Goal: Task Accomplishment & Management: Manage account settings

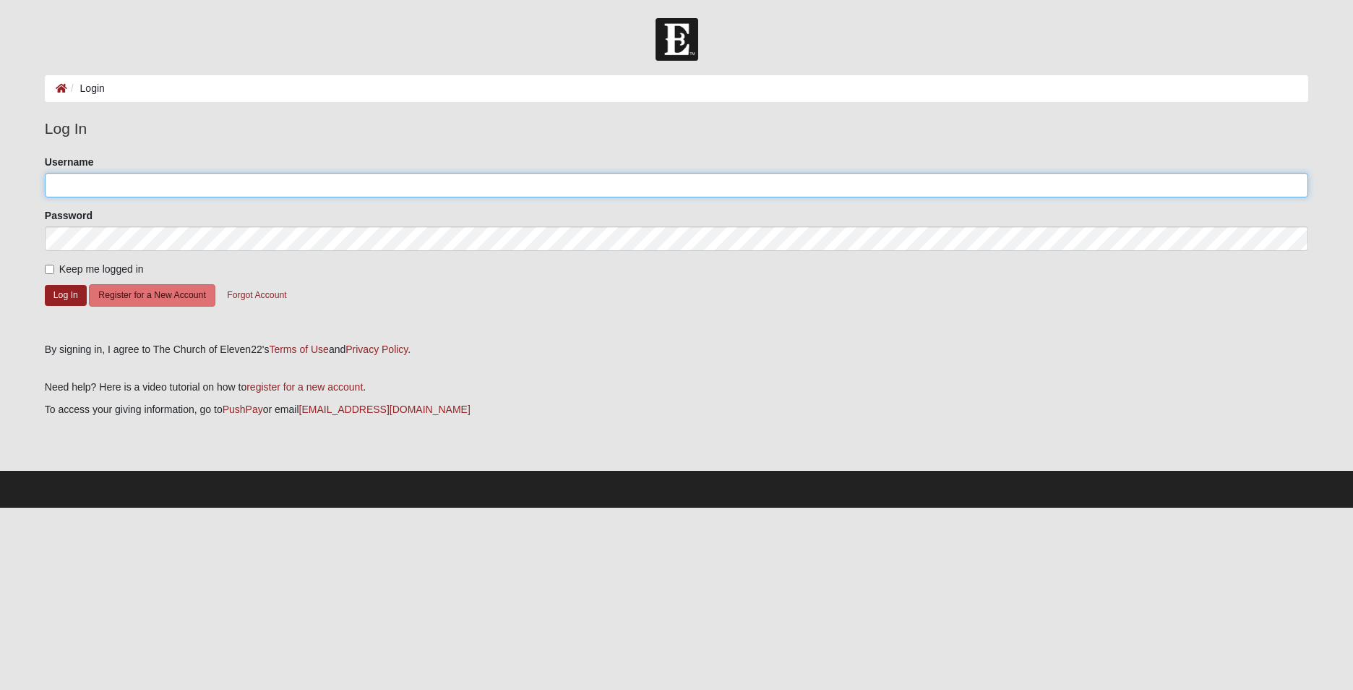
click at [82, 179] on input "Username" at bounding box center [677, 185] width 1264 height 25
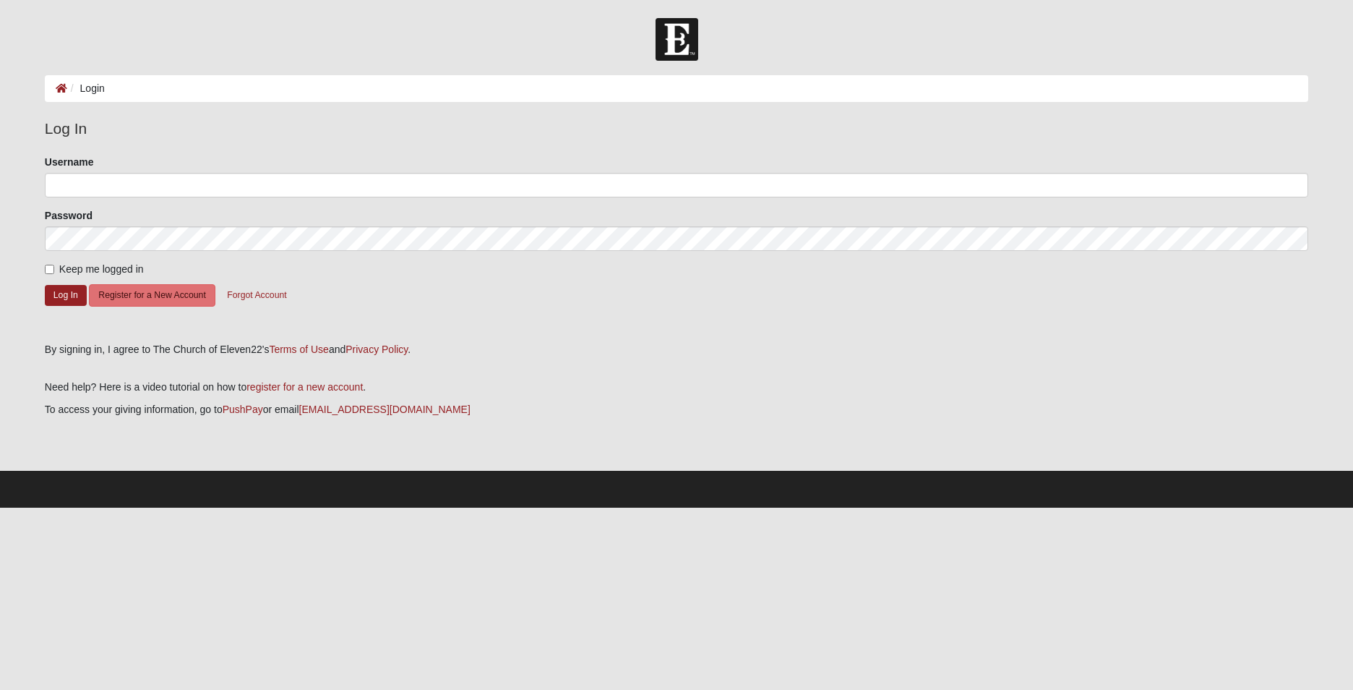
click at [20, 140] on form "Log In Login Login Error Log In Please correct the following: Username Password…" at bounding box center [676, 262] width 1353 height 489
click at [155, 295] on button "Register for a New Account" at bounding box center [152, 295] width 126 height 22
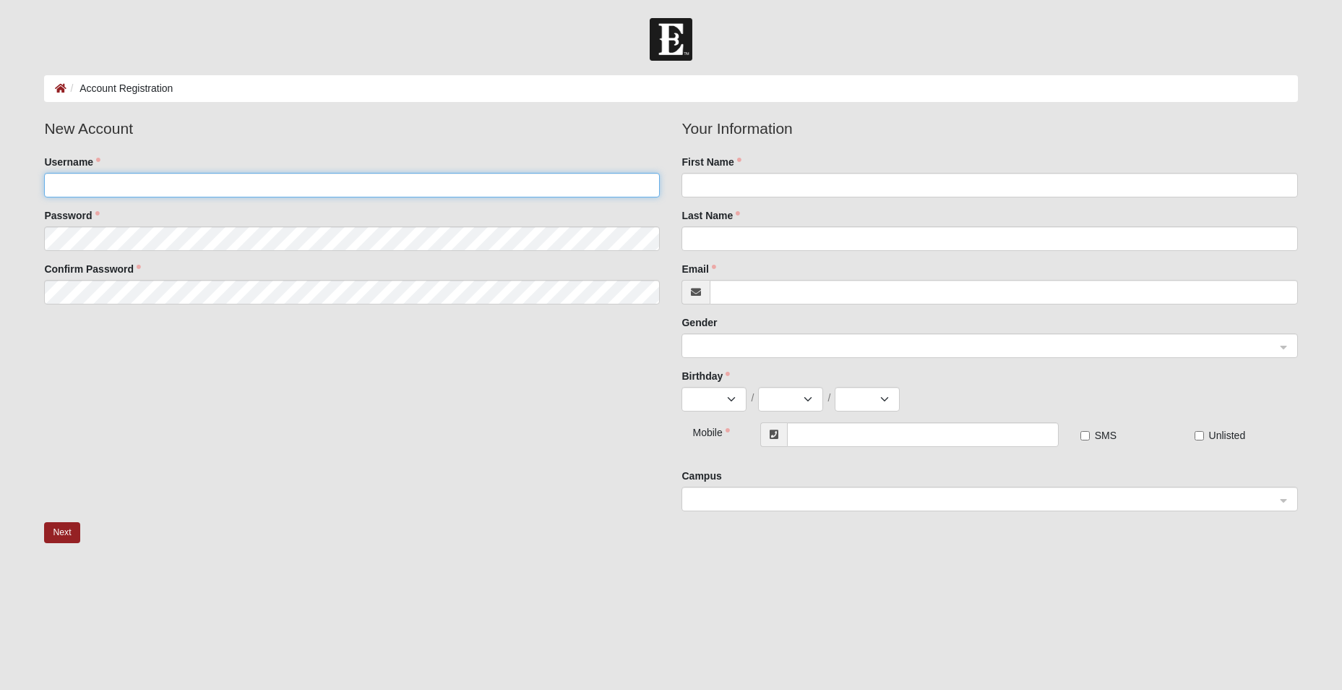
click at [121, 185] on input "Username" at bounding box center [352, 185] width 616 height 25
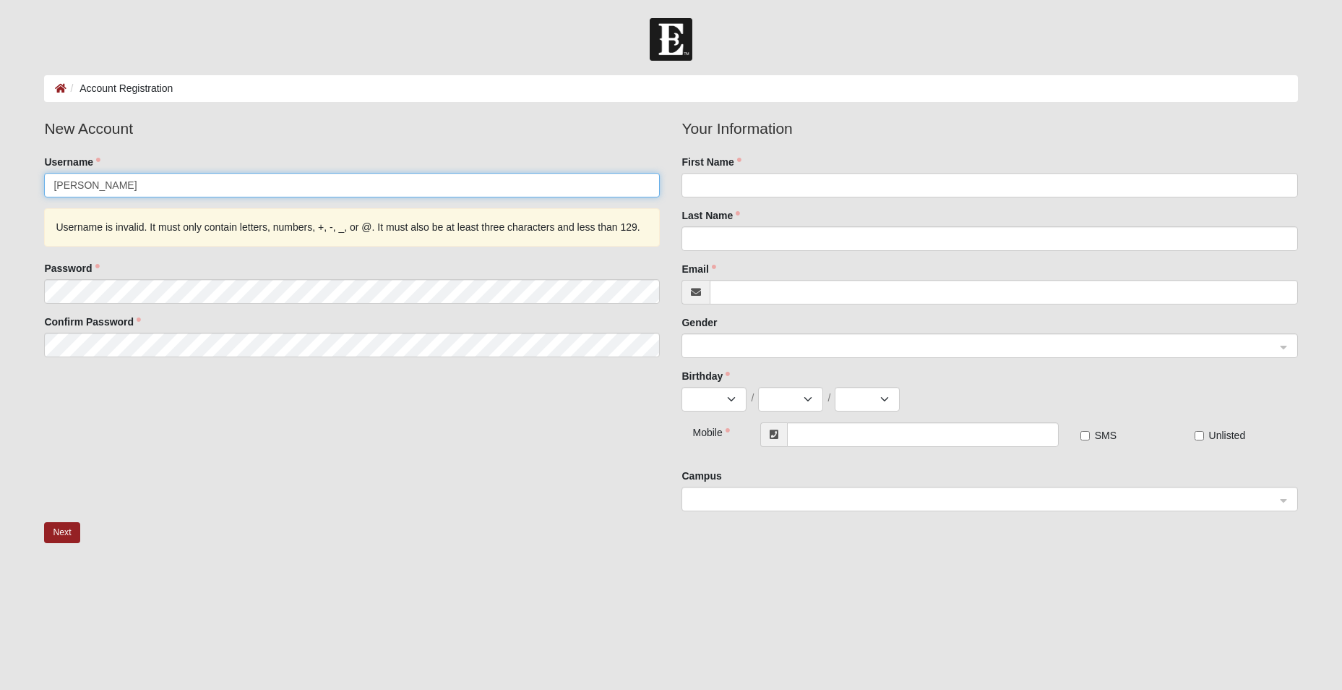
click at [115, 193] on input "[PERSON_NAME]" at bounding box center [352, 185] width 616 height 25
type input "P"
type input "Kishter35"
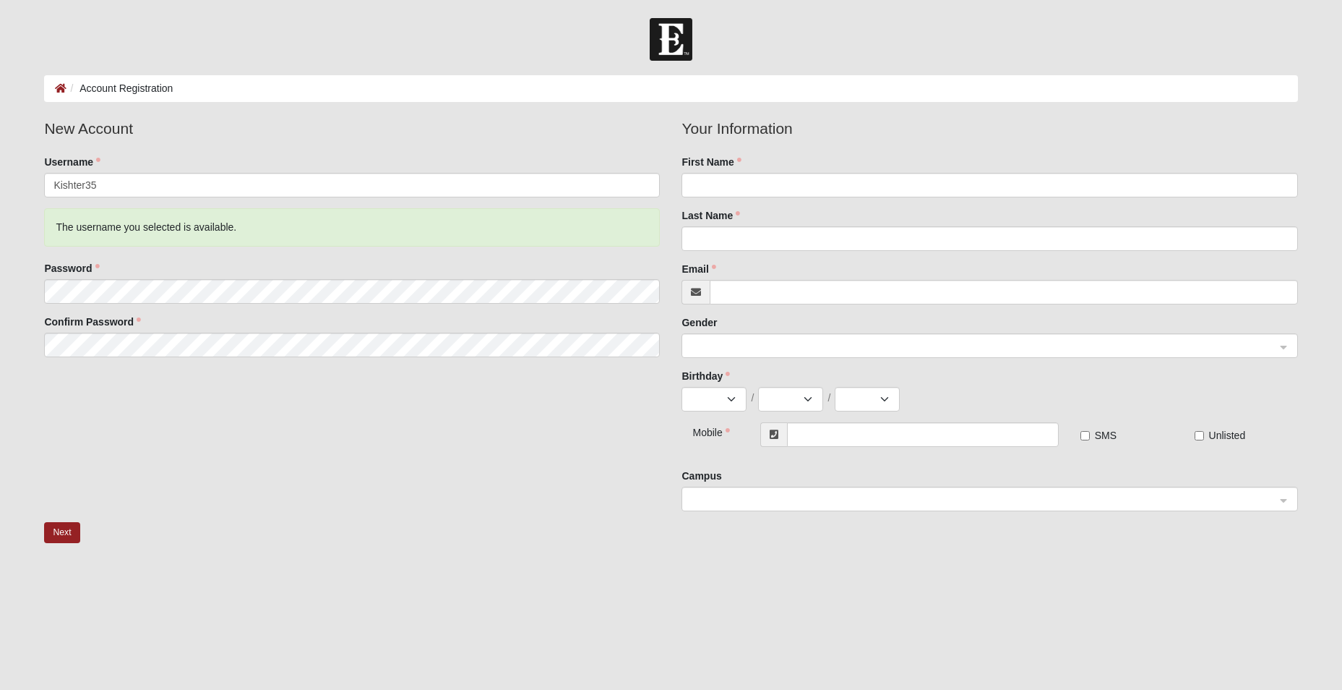
click at [99, 267] on label "Password" at bounding box center [71, 268] width 55 height 14
click at [817, 439] on input "text" at bounding box center [922, 434] width 271 height 25
click at [867, 433] on input "text" at bounding box center [922, 434] width 271 height 25
type input "(352) 494-2312"
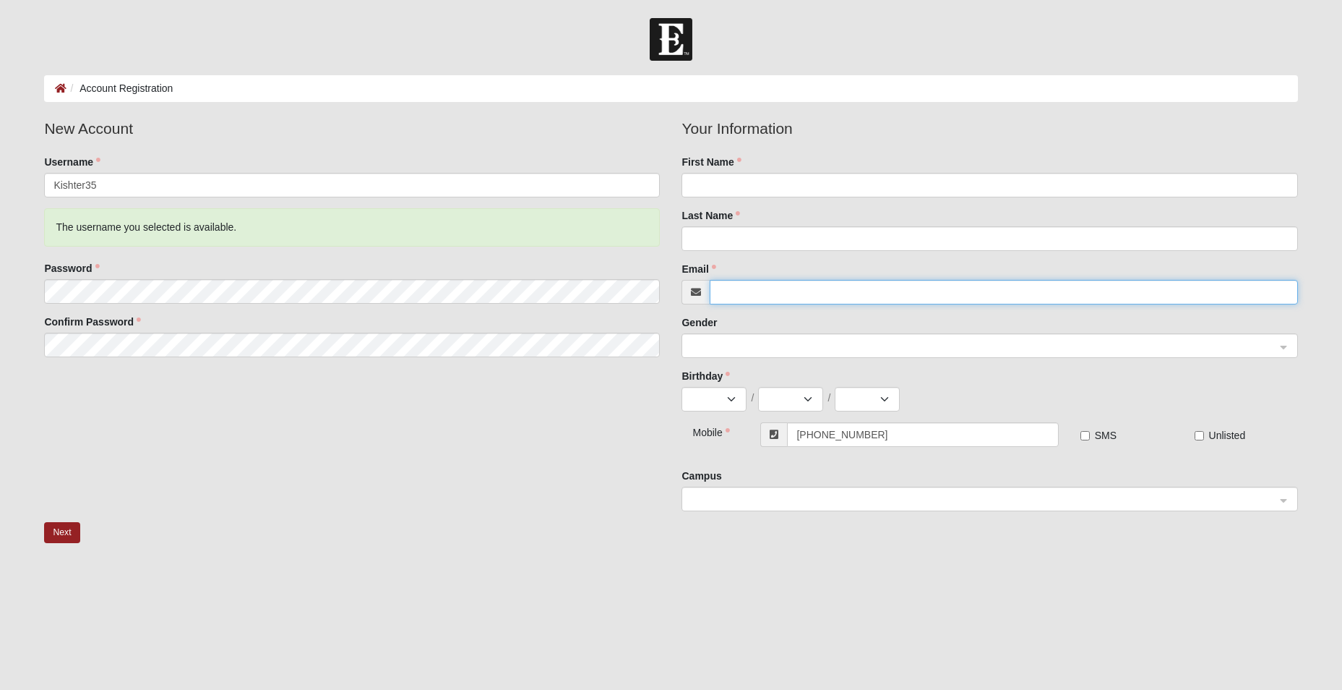
click at [757, 288] on input "Email" at bounding box center [1004, 292] width 588 height 25
type input "Paul.kish@fdc.myflorida.com"
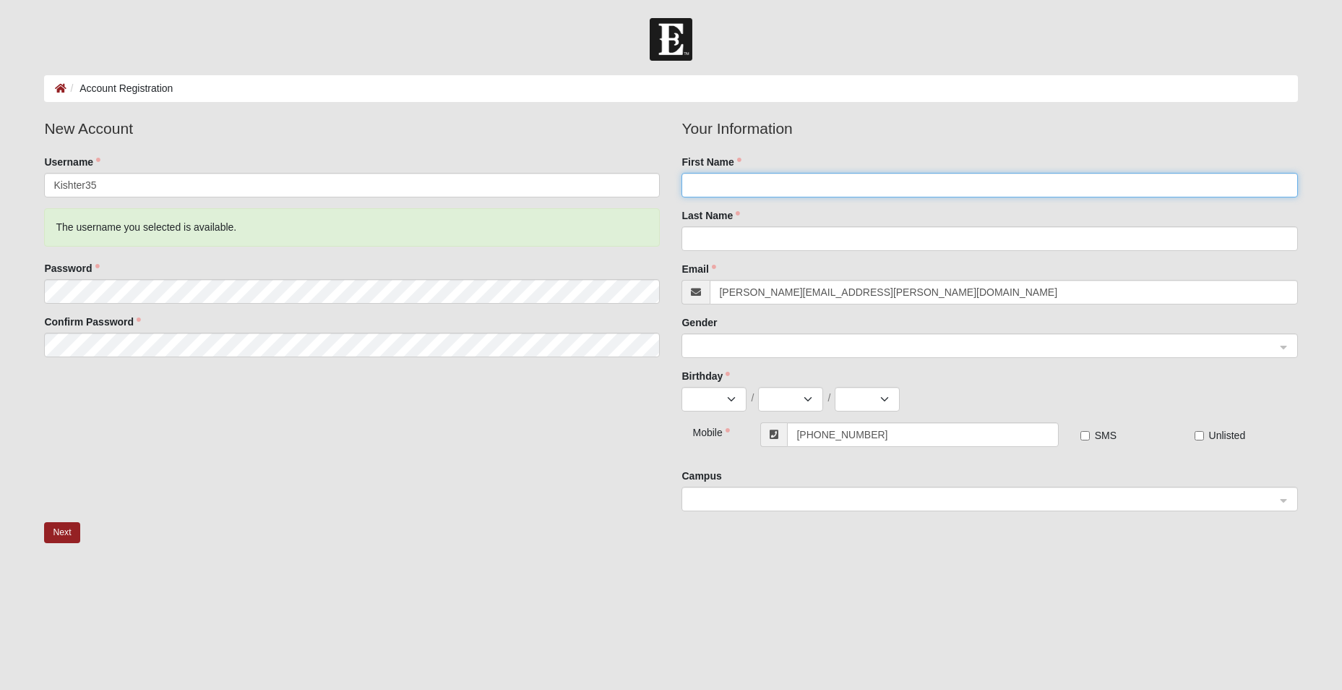
type input "Paul"
type input "Kish"
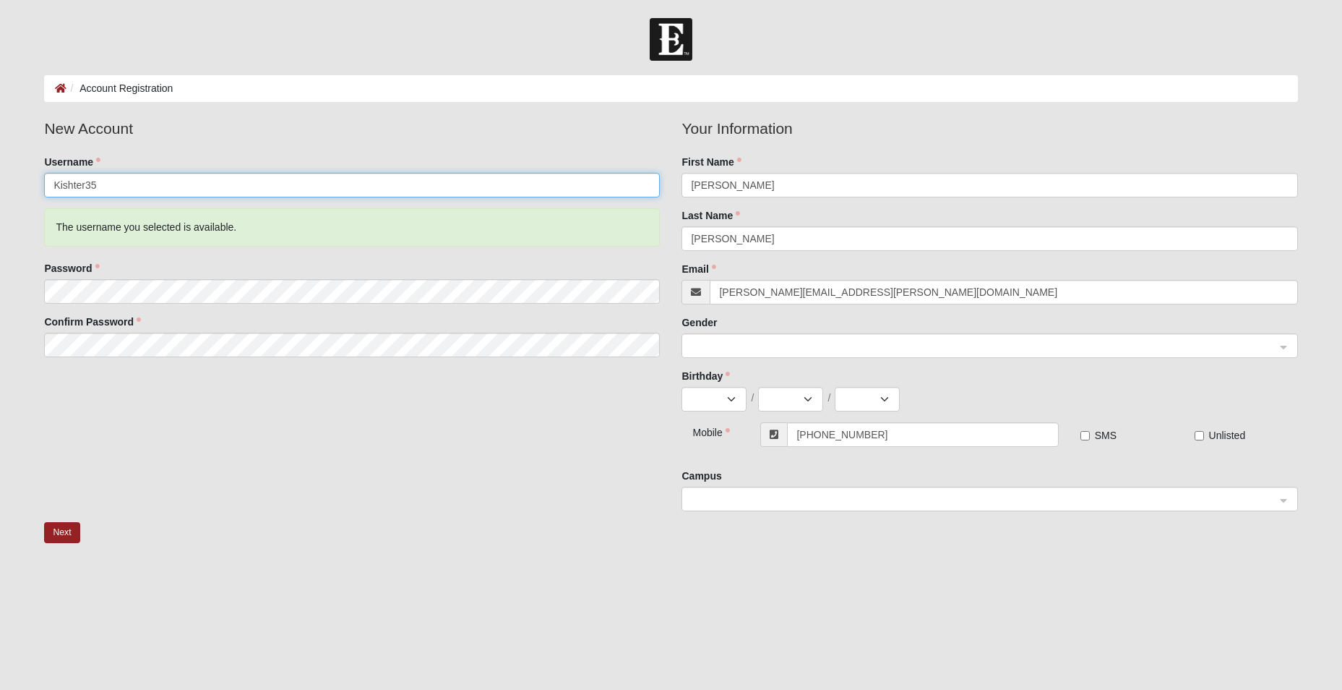
drag, startPoint x: 106, startPoint y: 184, endPoint x: 5, endPoint y: 185, distance: 101.2
click at [5, 185] on form "Log In Account Registration Account Registration Error Please correct the follo…" at bounding box center [671, 384] width 1342 height 732
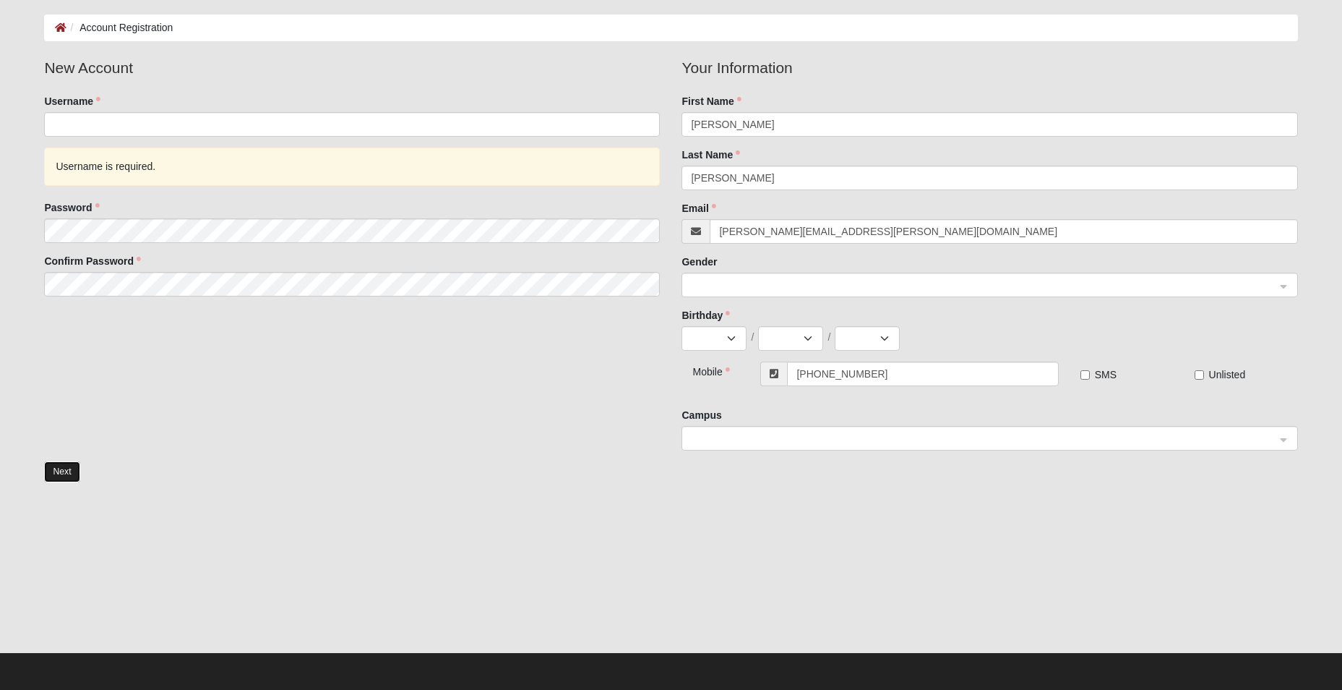
click at [63, 476] on button "Next" at bounding box center [61, 471] width 35 height 21
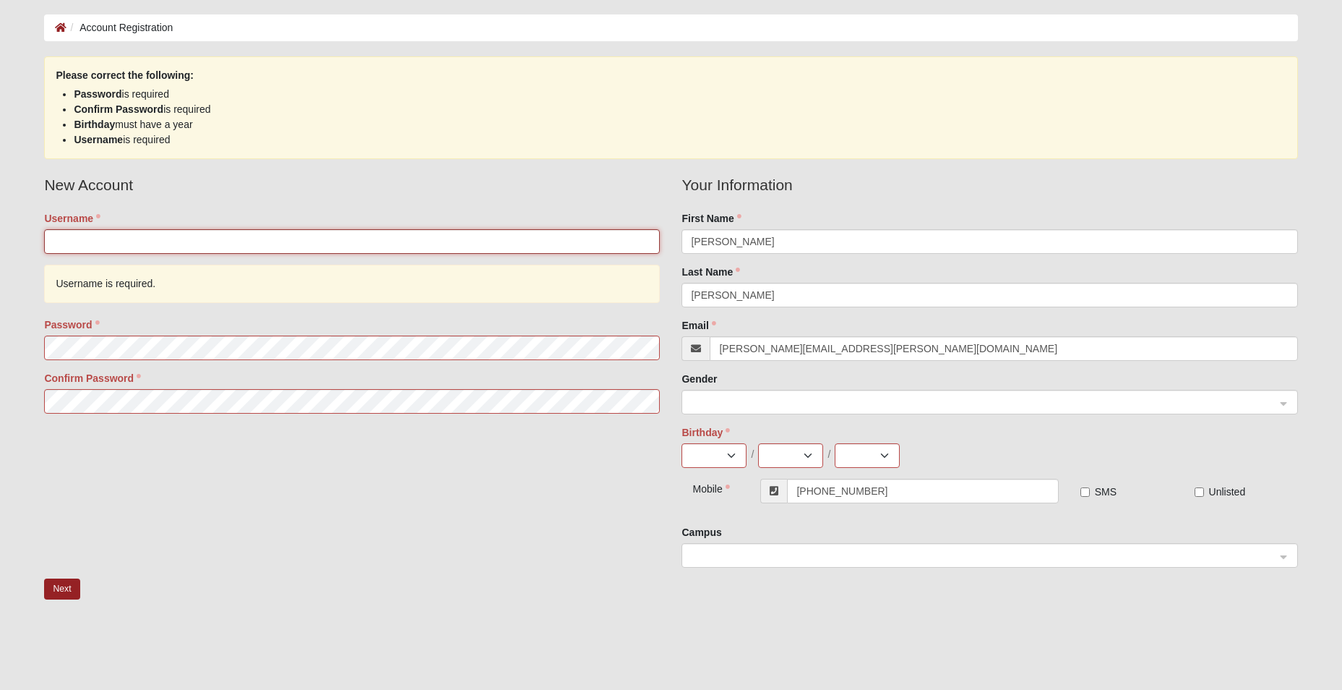
click at [156, 243] on input "Username" at bounding box center [352, 241] width 616 height 25
type input "Kishter35"
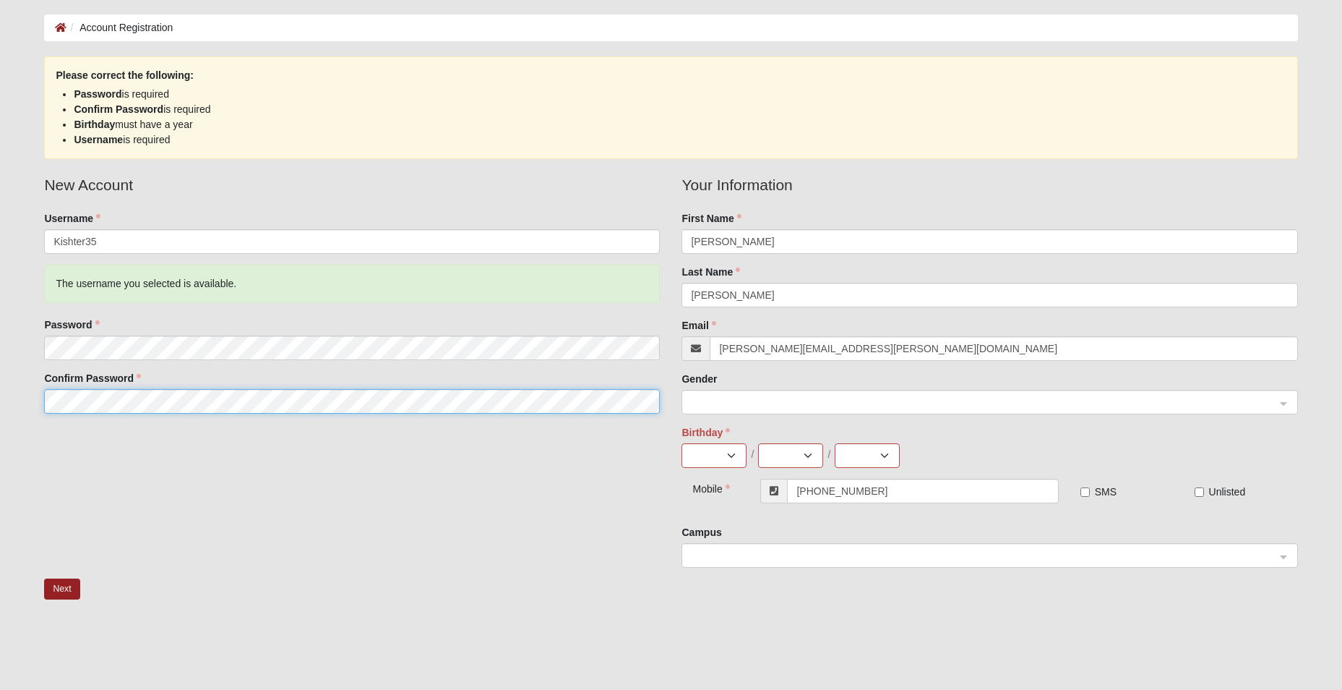
click at [732, 400] on span at bounding box center [983, 403] width 584 height 16
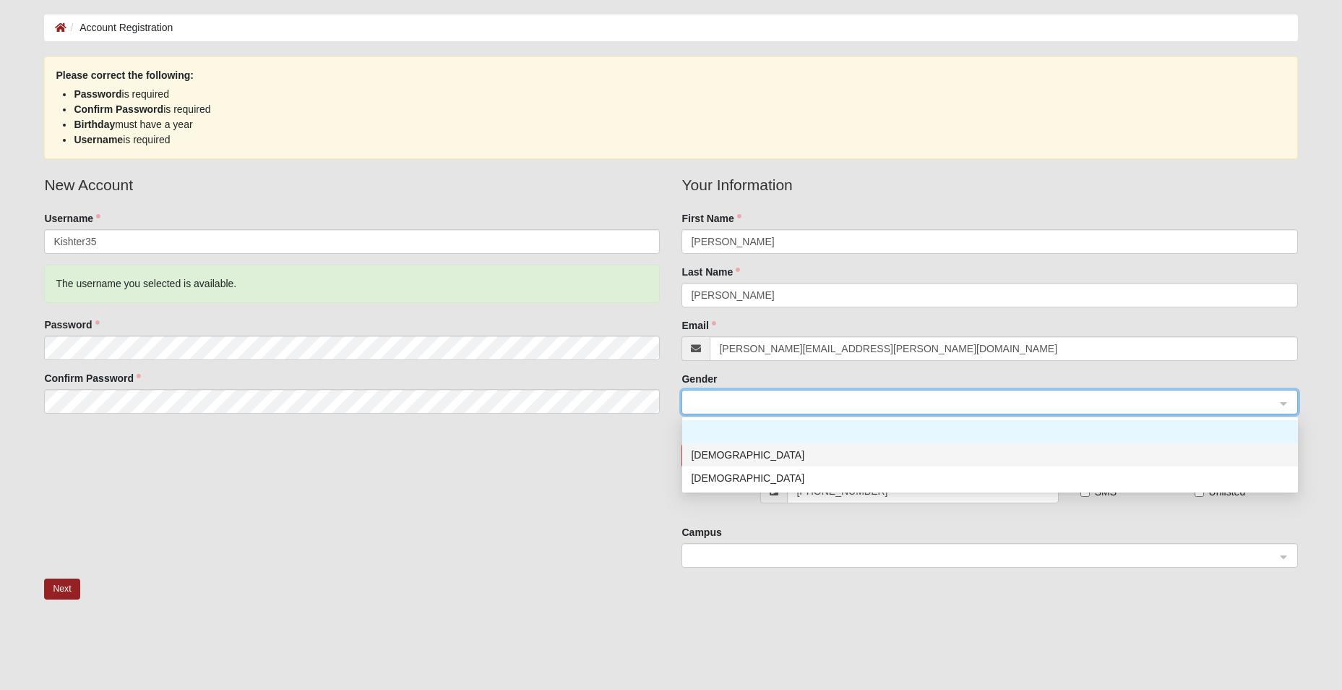
click at [738, 452] on div "Male" at bounding box center [990, 455] width 599 height 16
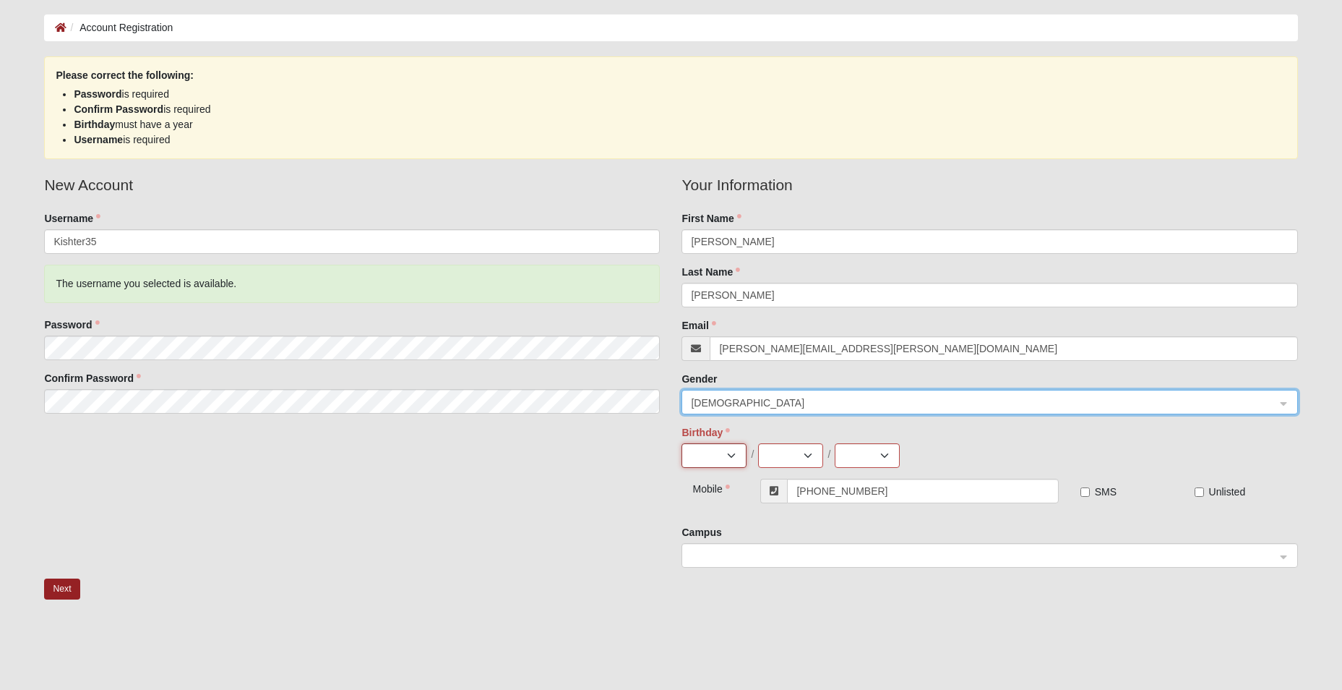
click at [738, 453] on select "Jan Feb Mar Apr May Jun Jul Aug Sep Oct Nov Dec" at bounding box center [714, 455] width 65 height 25
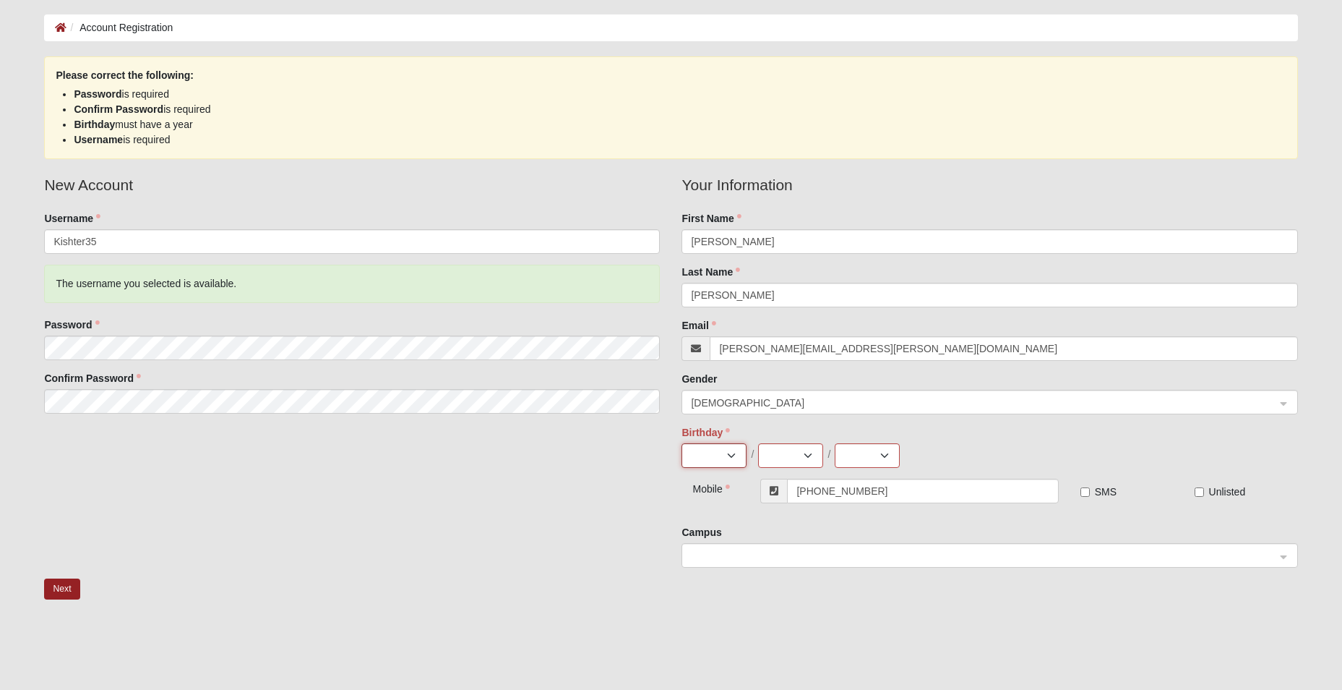
select select "12"
click at [682, 443] on select "Jan Feb Mar Apr May Jun Jul Aug Sep Oct Nov Dec" at bounding box center [714, 455] width 65 height 25
click at [812, 458] on select "1 2 3 4 5 6 7 8 9 10 11 12 13 14 15 16 17 18 19 20 21 22 23 24 25 26 27 28 29 3…" at bounding box center [790, 455] width 65 height 25
select select "5"
click at [758, 443] on select "1 2 3 4 5 6 7 8 9 10 11 12 13 14 15 16 17 18 19 20 21 22 23 24 25 26 27 28 29 3…" at bounding box center [790, 455] width 65 height 25
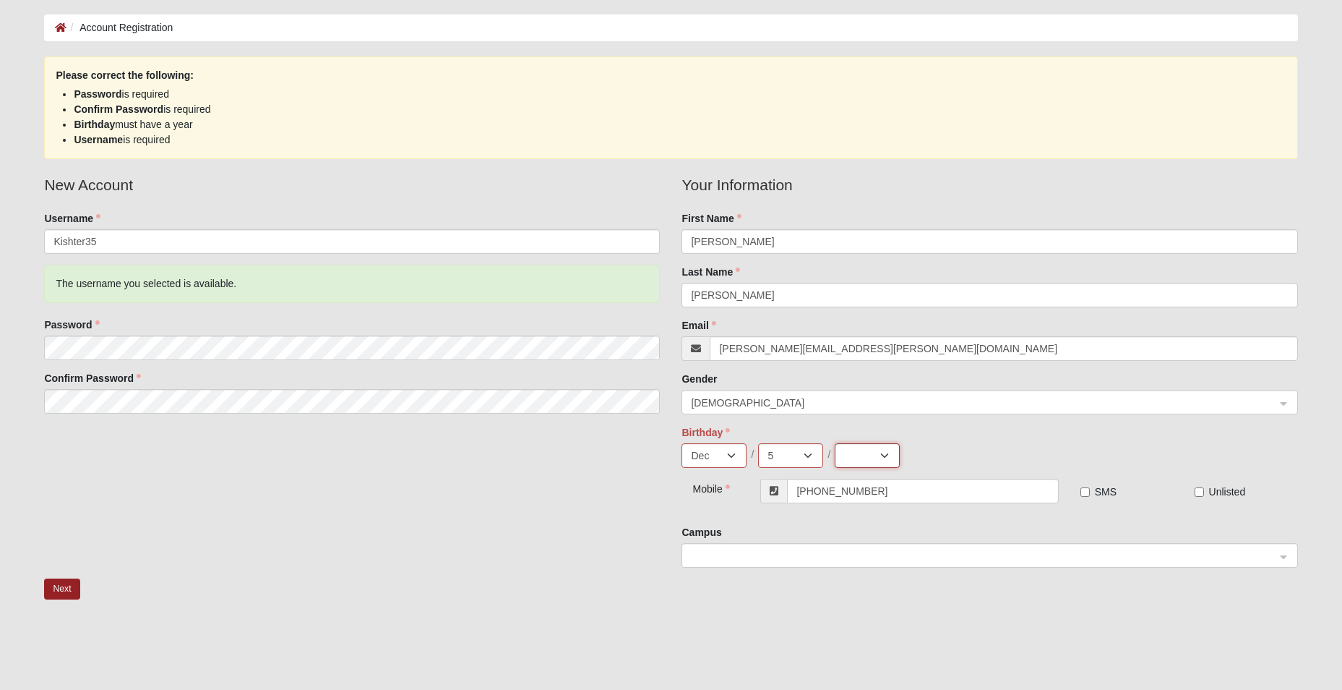
click at [885, 453] on select "2025 2024 2023 2022 2021 2020 2019 2018 2017 2016 2015 2014 2013 2012 2011 2010…" at bounding box center [867, 455] width 65 height 25
select select "1967"
click at [835, 443] on select "2025 2024 2023 2022 2021 2020 2019 2018 2017 2016 2015 2014 2013 2012 2011 2010…" at bounding box center [867, 455] width 65 height 25
click at [1282, 556] on div at bounding box center [989, 556] width 614 height 25
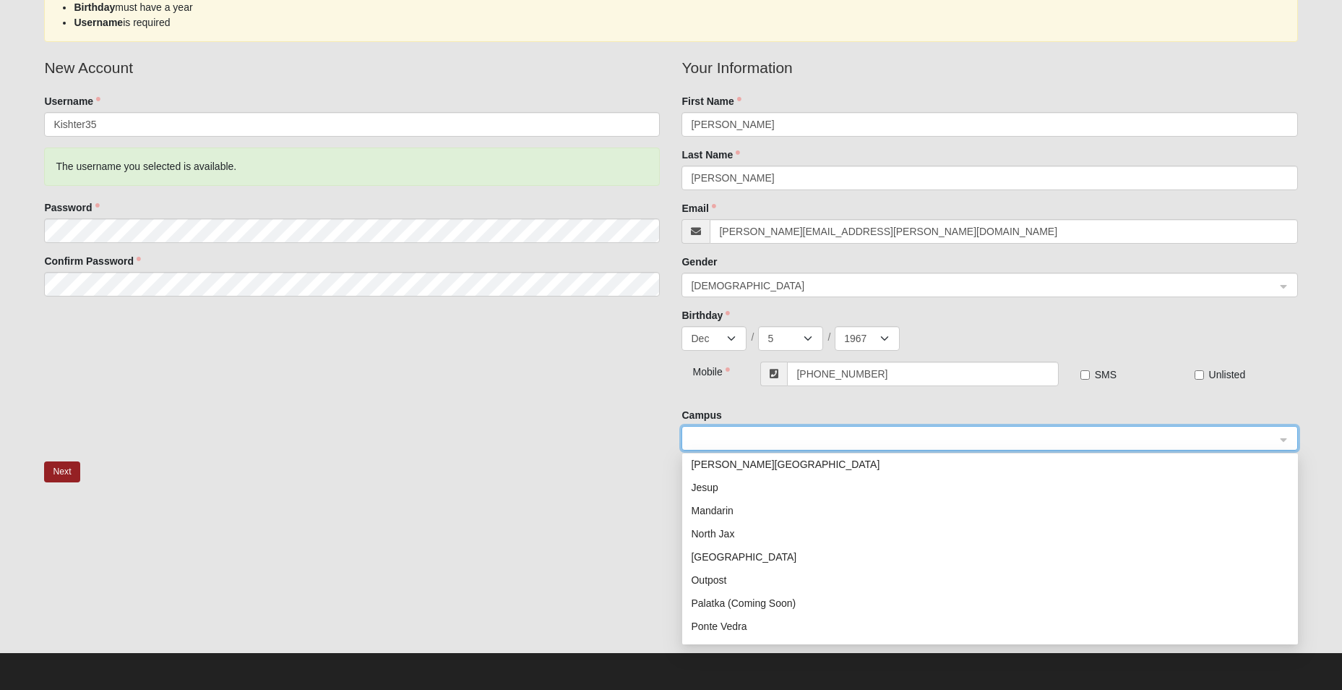
scroll to position [40, 0]
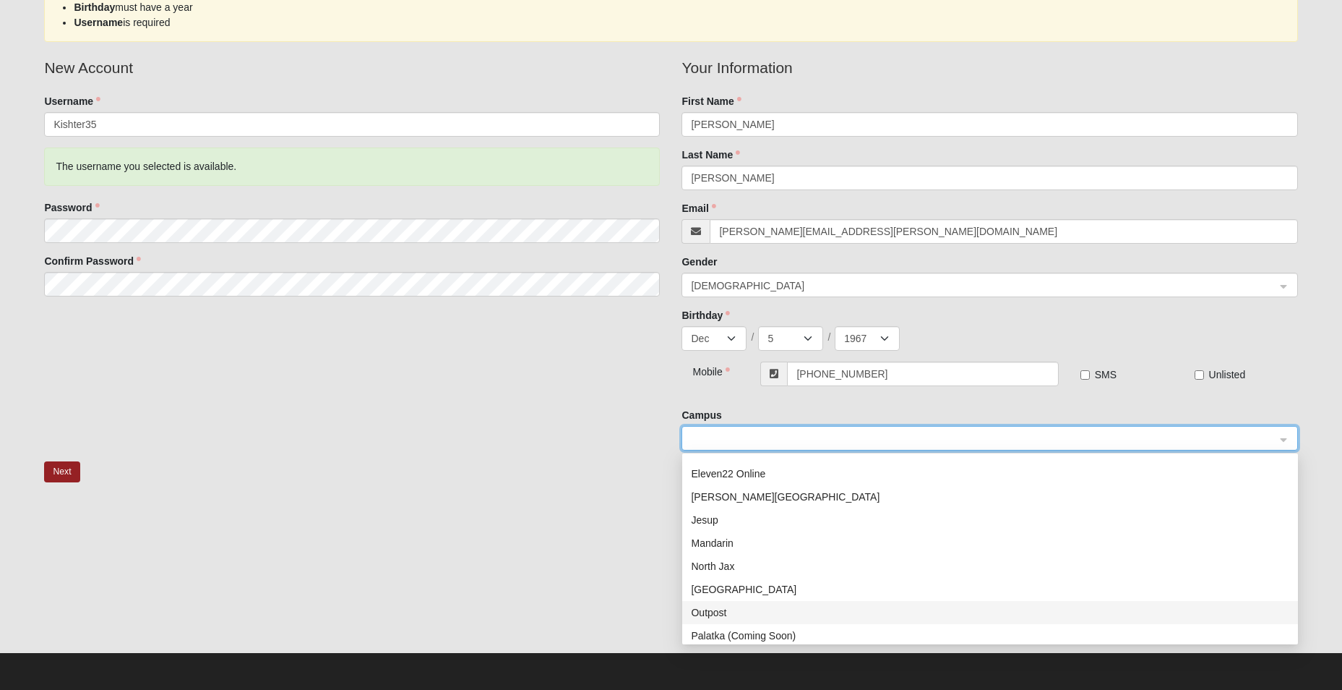
click at [727, 612] on div "Outpost" at bounding box center [990, 612] width 599 height 16
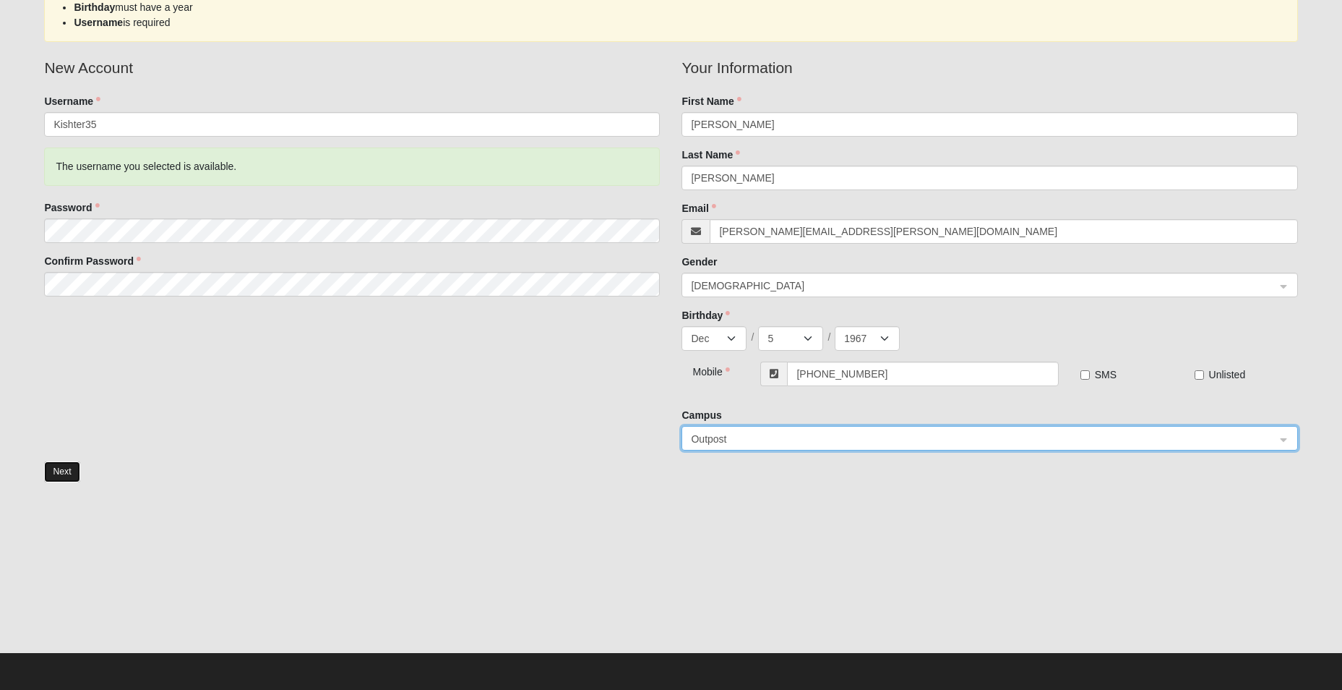
click at [70, 471] on button "Next" at bounding box center [61, 471] width 35 height 21
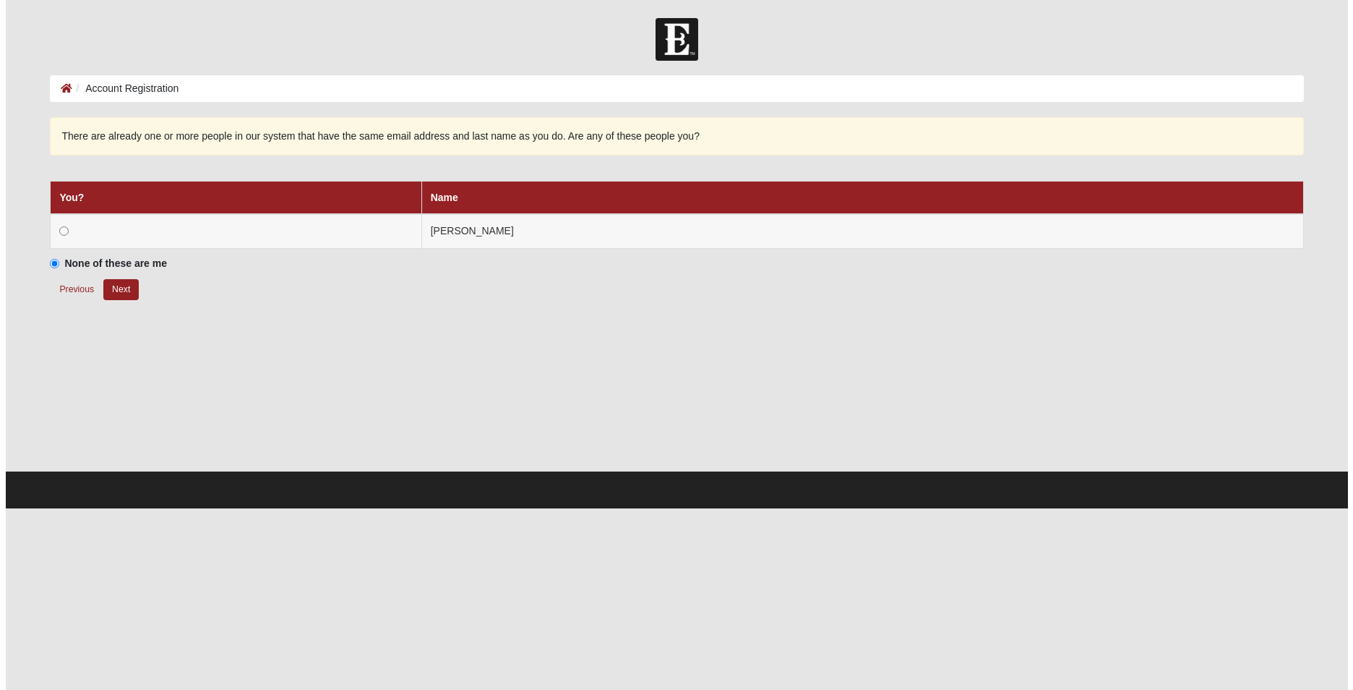
scroll to position [0, 0]
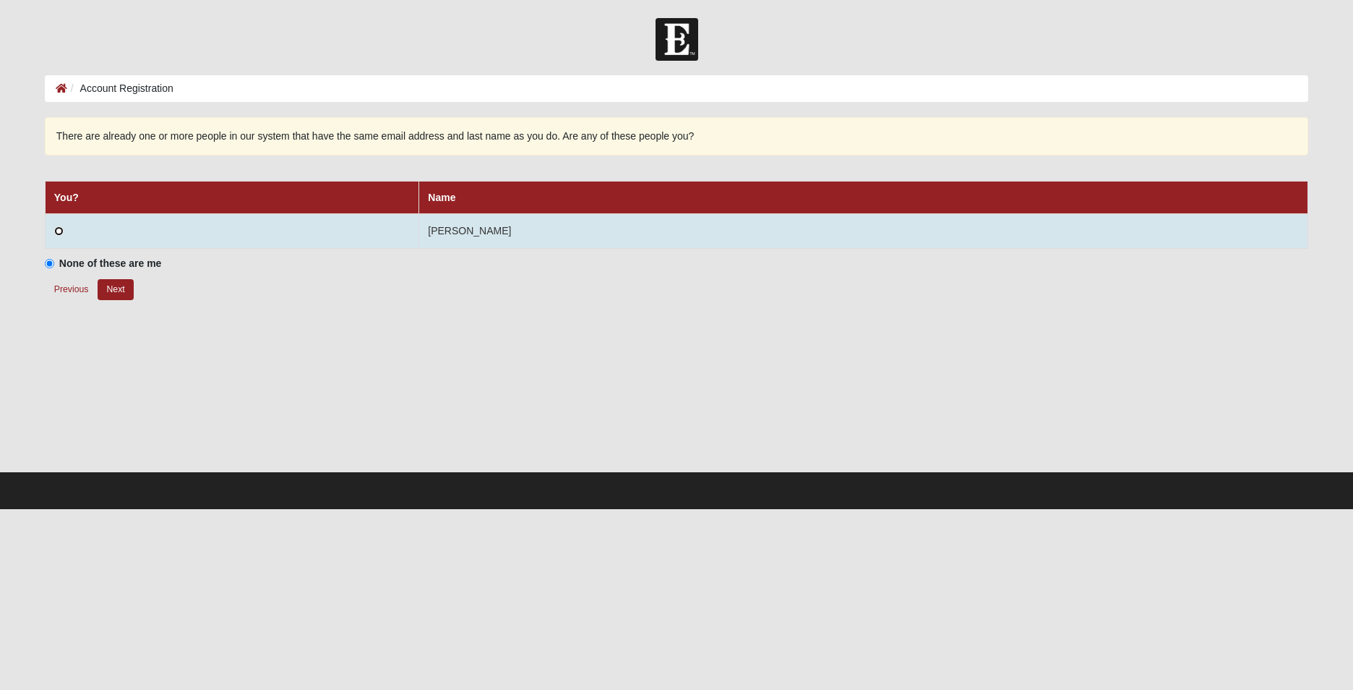
click at [59, 231] on input "radio" at bounding box center [58, 230] width 9 height 9
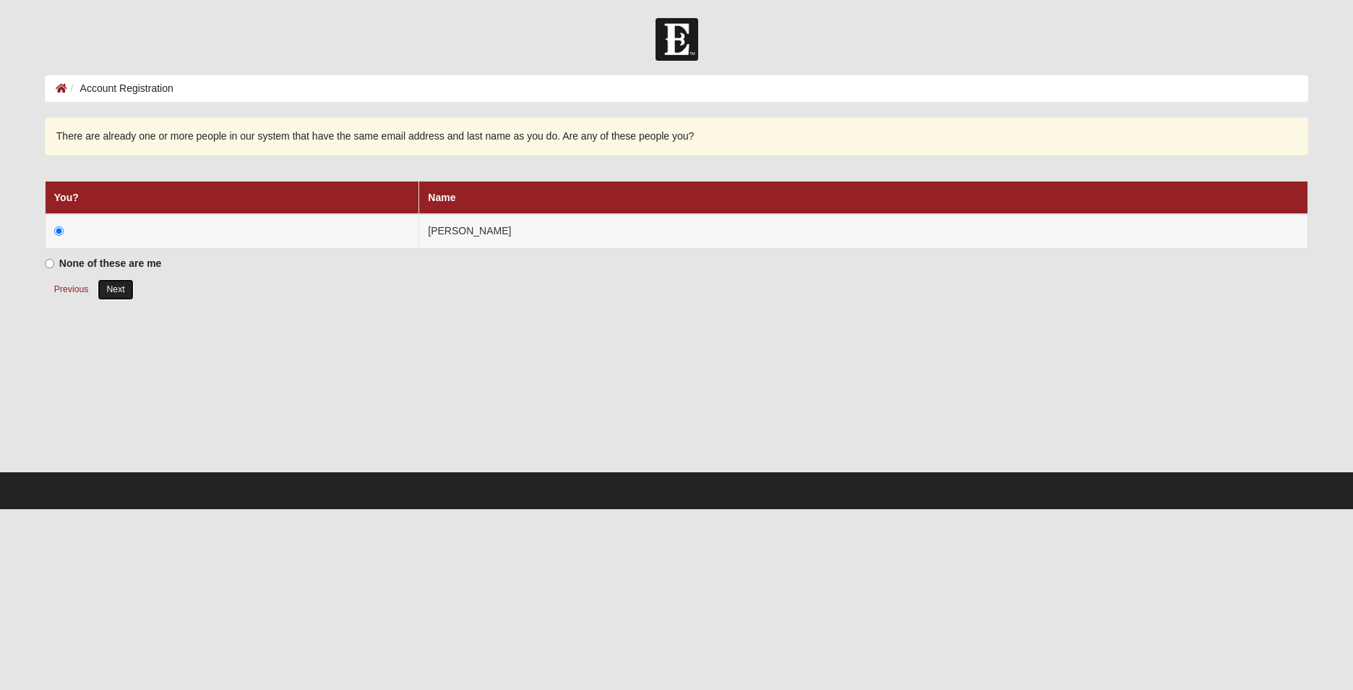
click at [124, 294] on button "Next" at bounding box center [115, 289] width 35 height 21
radio input "true"
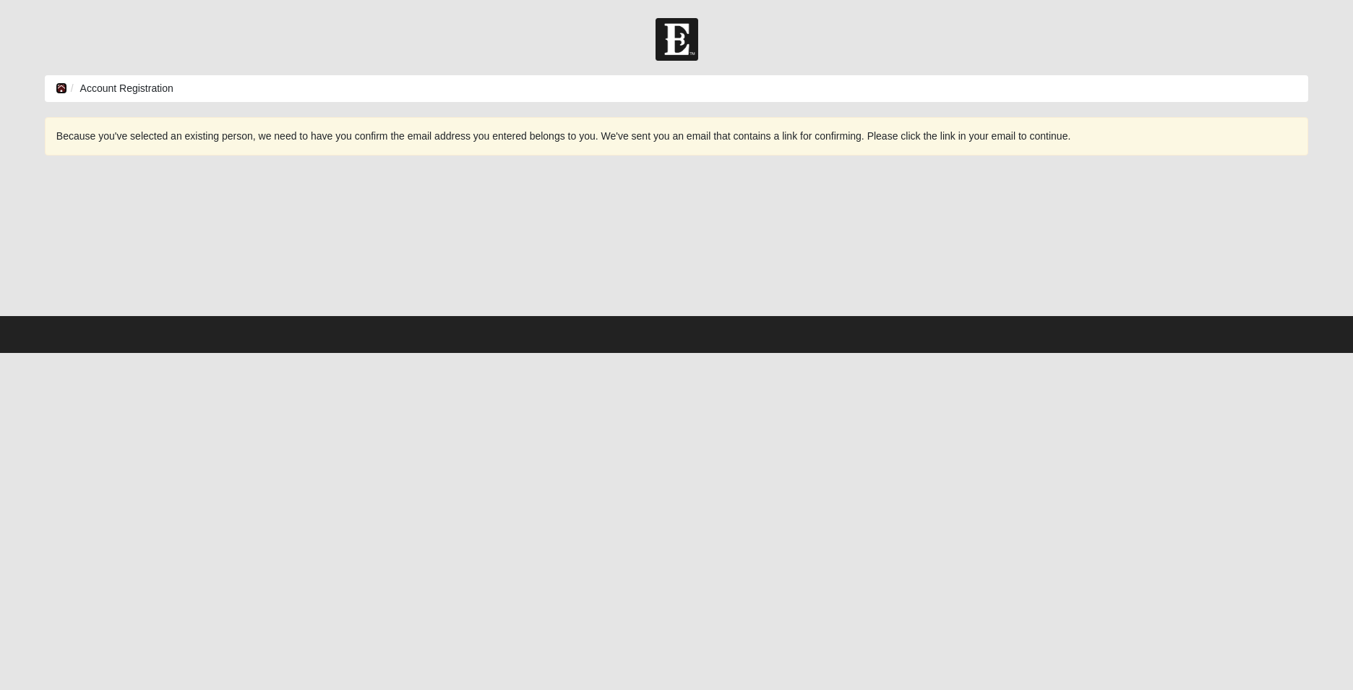
click at [59, 89] on icon at bounding box center [62, 88] width 12 height 10
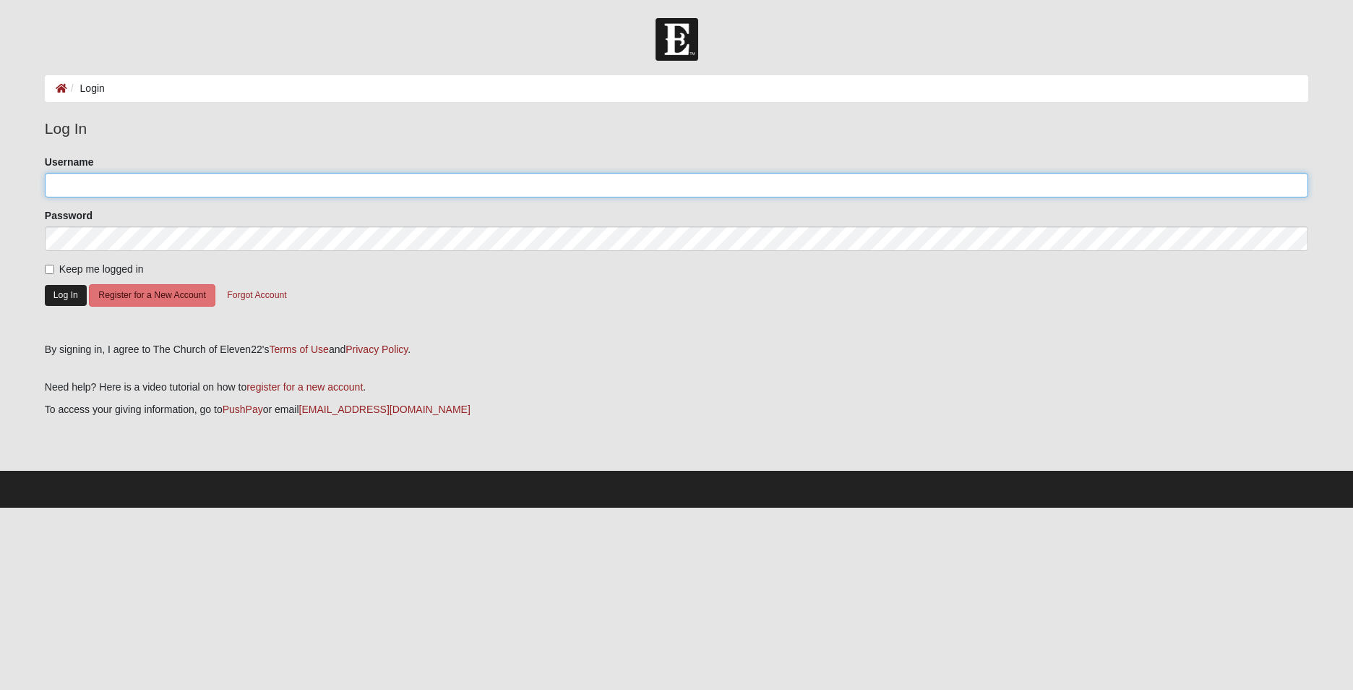
type input "Kishter35"
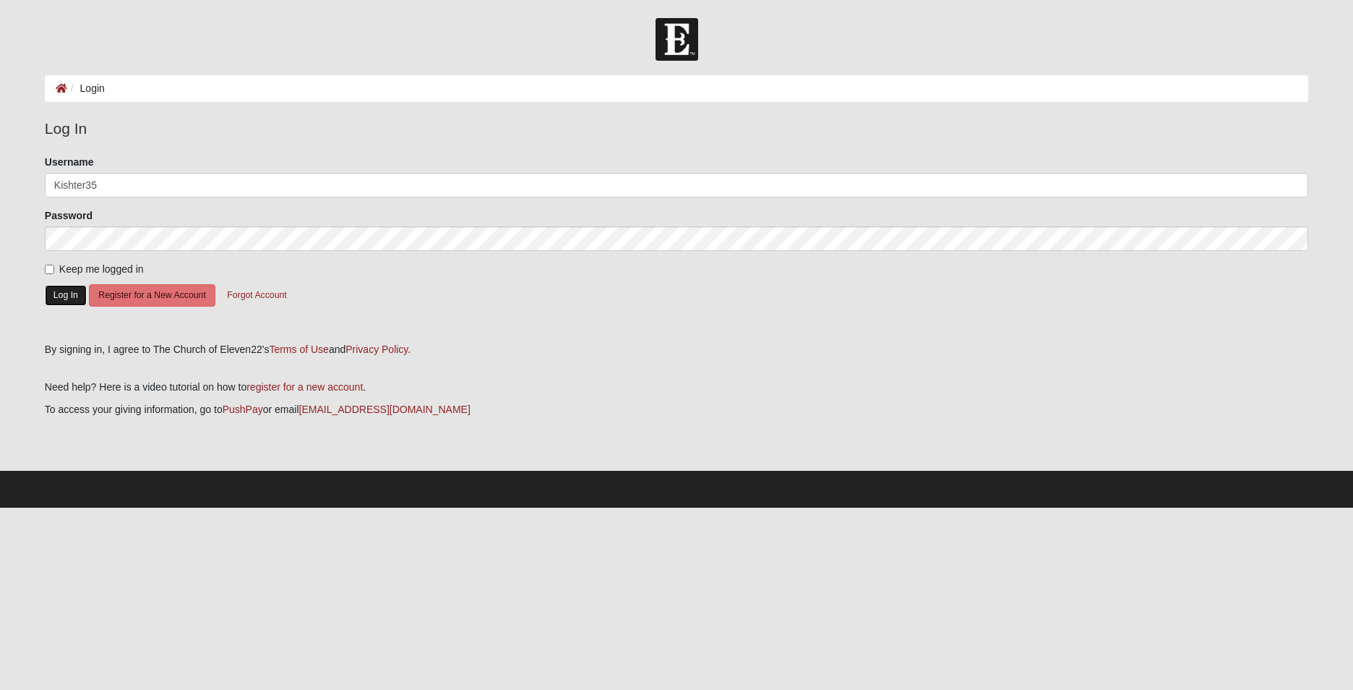
click at [59, 293] on button "Log In" at bounding box center [66, 295] width 42 height 21
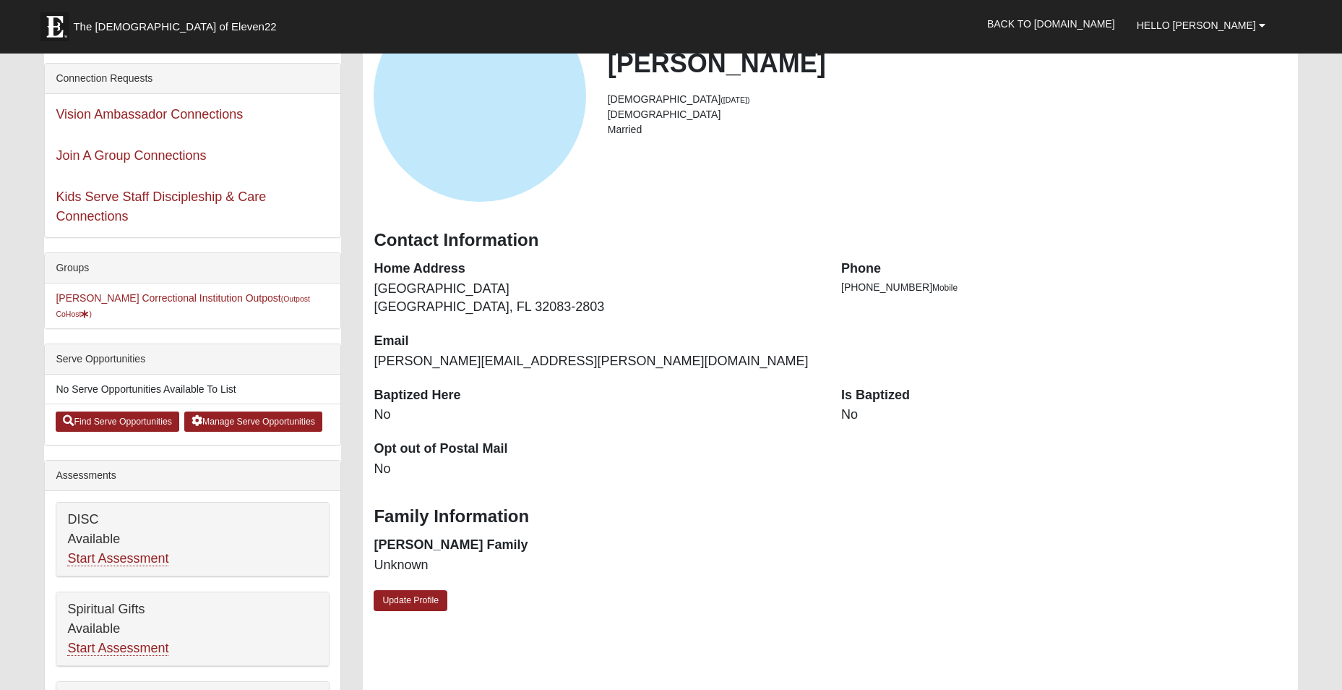
scroll to position [217, 0]
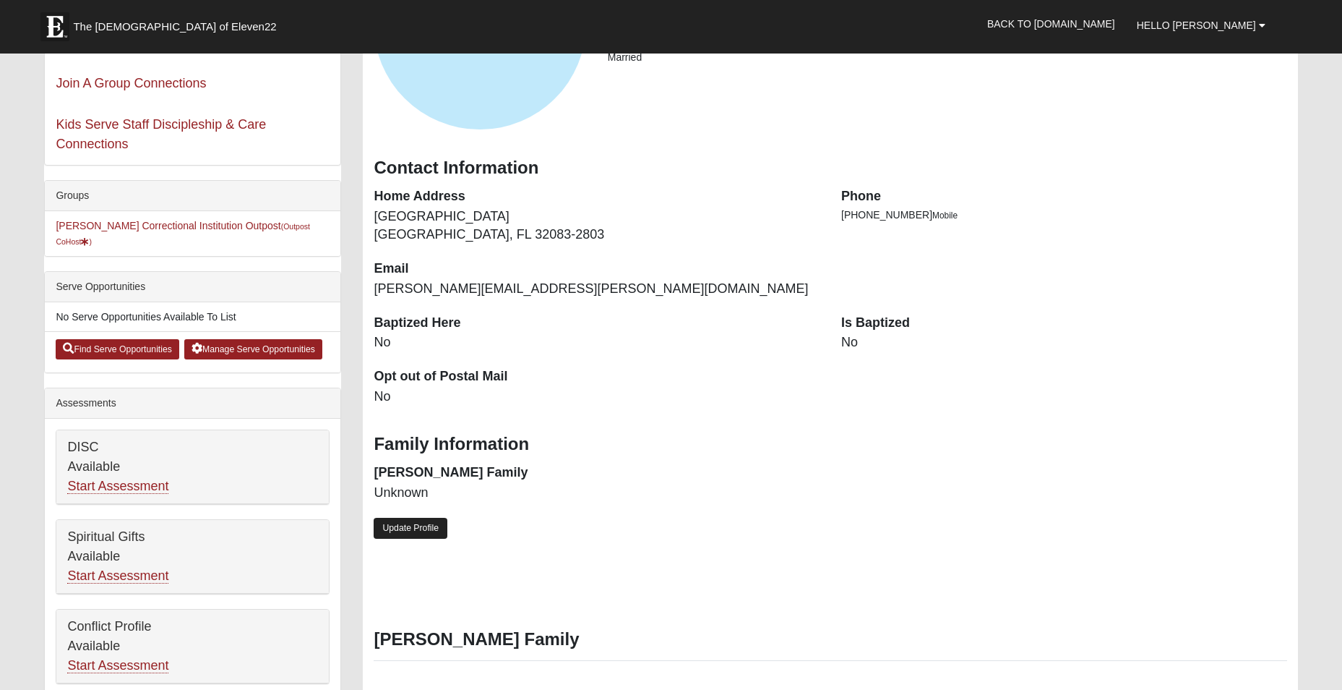
click at [403, 520] on link "Update Profile" at bounding box center [411, 528] width 74 height 21
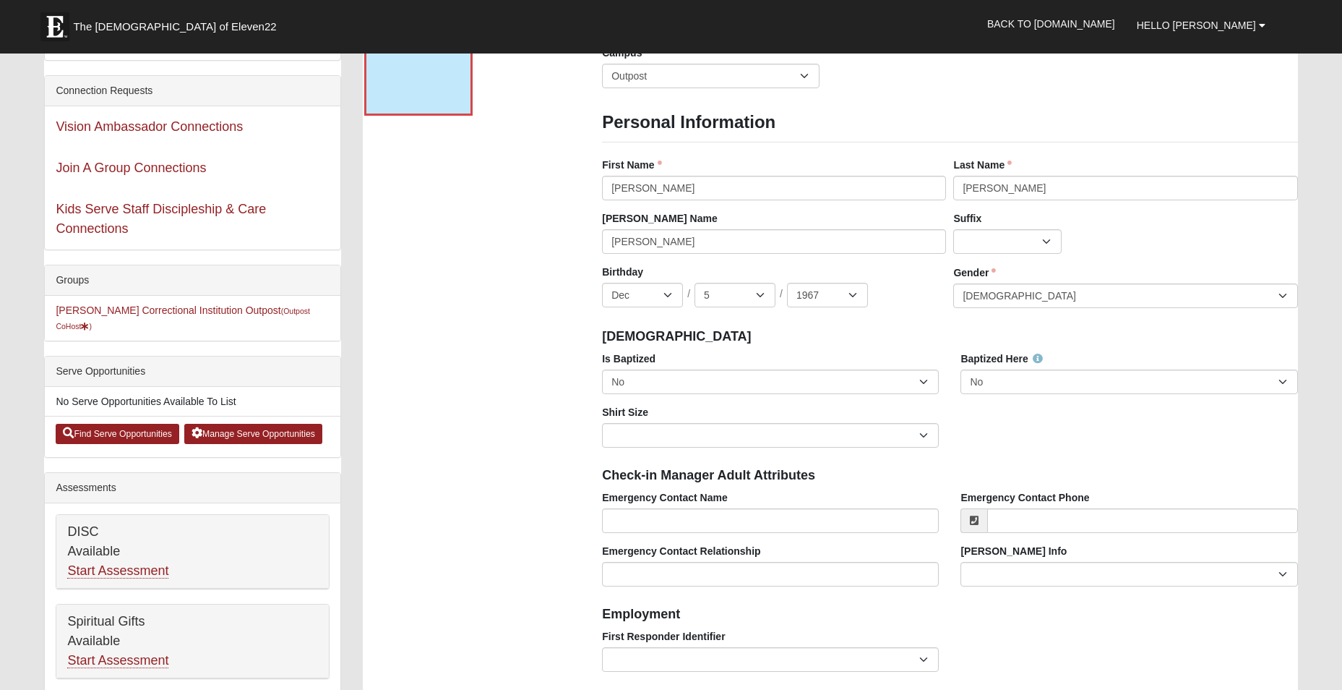
scroll to position [0, 0]
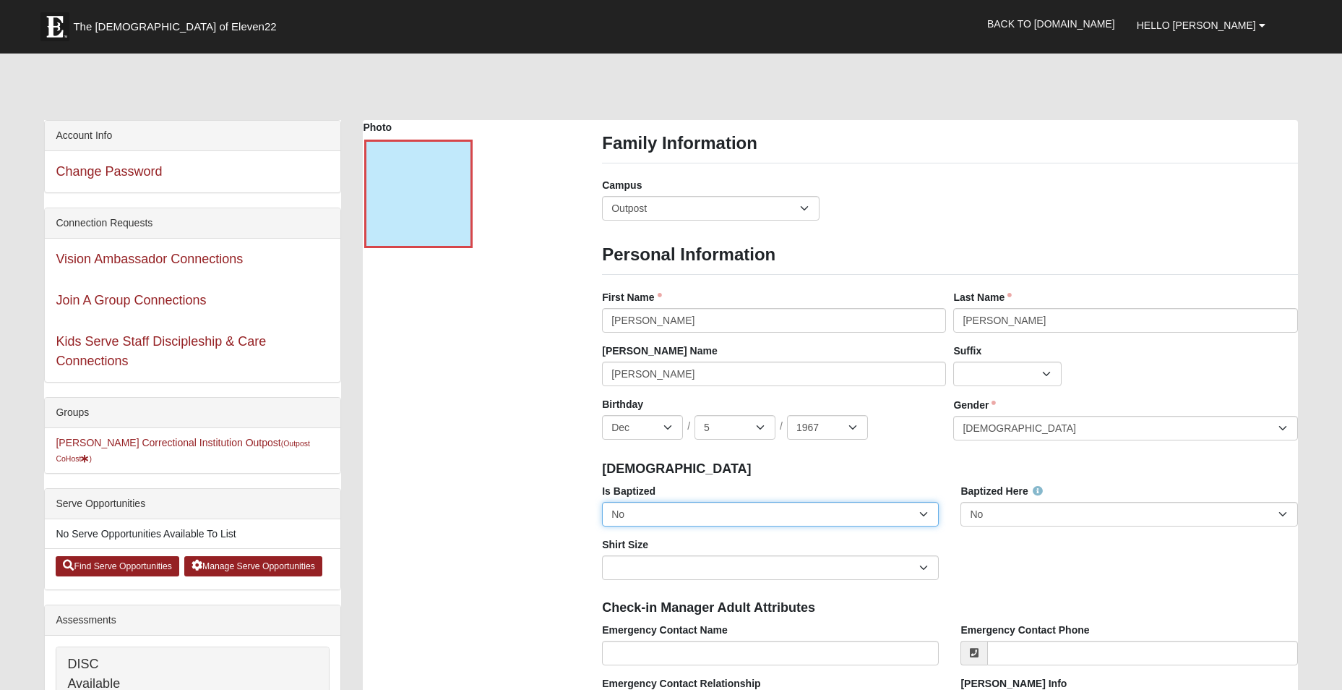
click at [922, 510] on select "No Yes" at bounding box center [770, 514] width 337 height 25
select select "True"
click at [602, 502] on select "No Yes" at bounding box center [770, 514] width 337 height 25
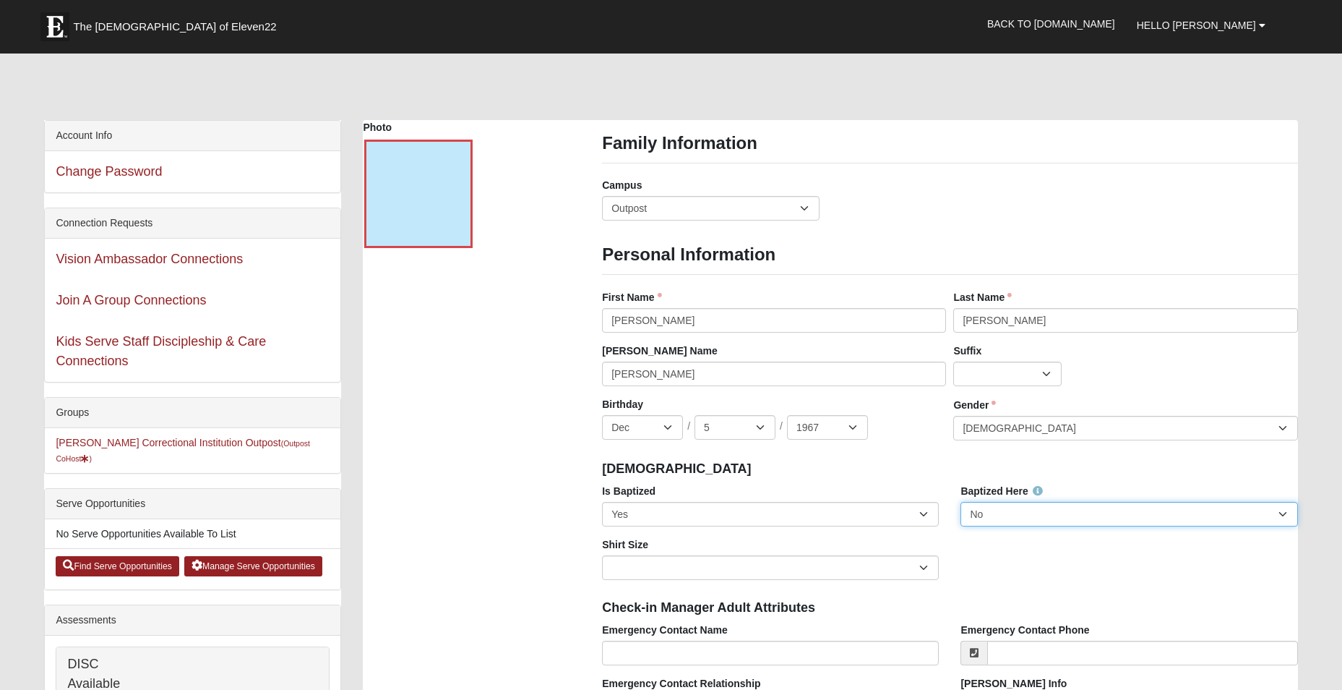
click at [1079, 516] on select "No Yes" at bounding box center [1129, 514] width 337 height 25
select select "True"
click at [961, 502] on select "No Yes" at bounding box center [1129, 514] width 337 height 25
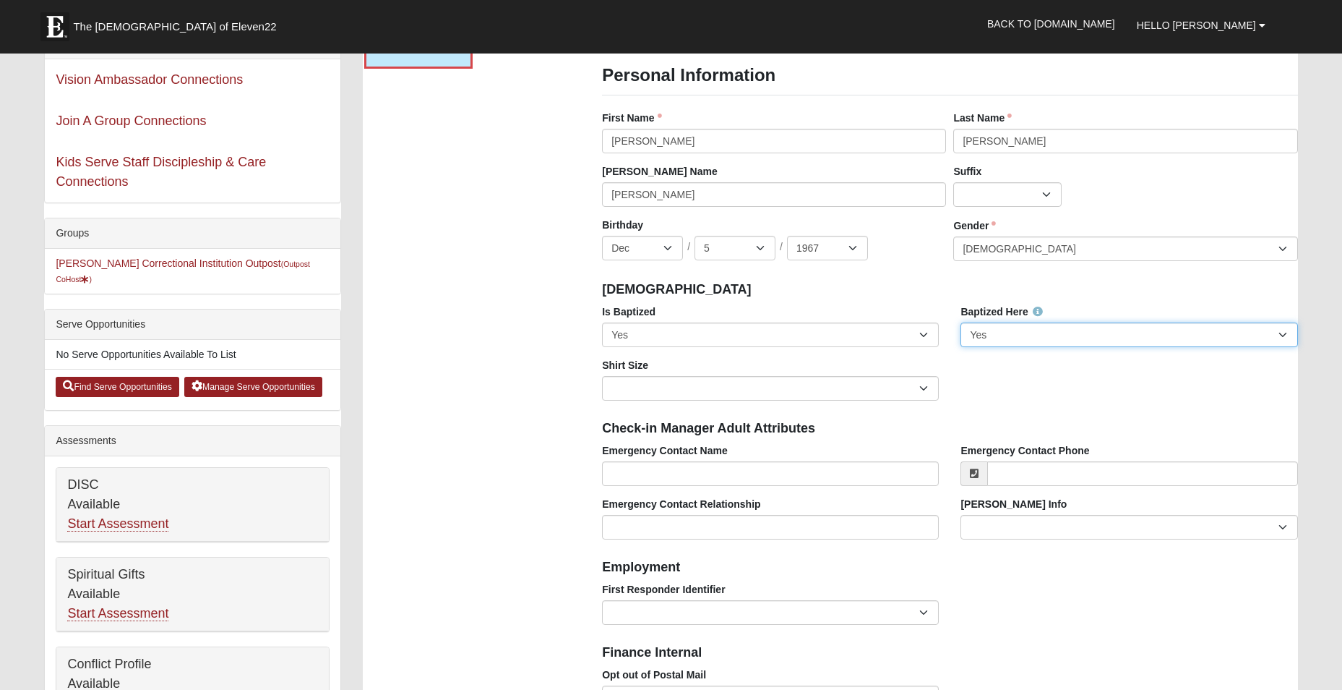
scroll to position [217, 0]
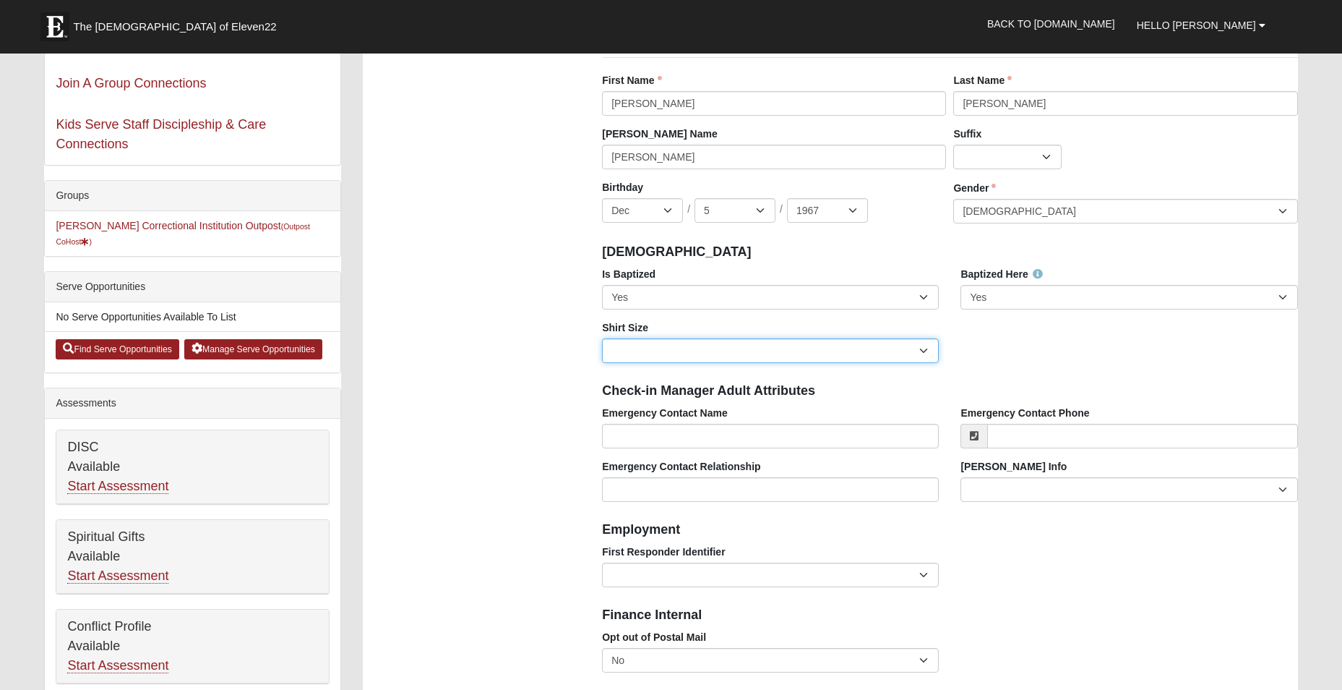
click at [905, 344] on select "Adult Small Adult Medium Adult Large Adult XL Adult XXL Adult 3XL Adult 4XL You…" at bounding box center [770, 350] width 337 height 25
select select "Adult Large"
click at [602, 338] on select "Adult Small Adult Medium Adult Large Adult XL Adult XXL Adult 3XL Adult 4XL You…" at bounding box center [770, 350] width 337 height 25
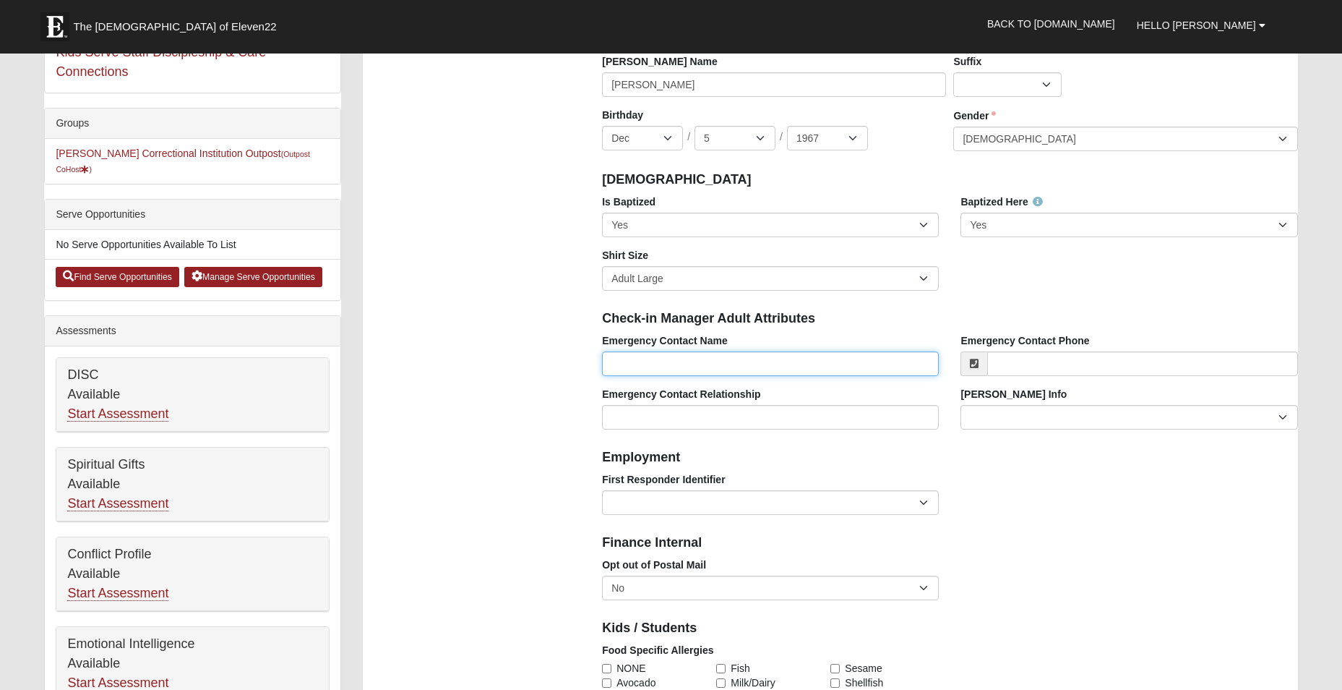
click at [629, 361] on input "Emergency Contact Name" at bounding box center [770, 363] width 337 height 25
type input "Maria Thomas Kish"
type input "(352) 494-2322"
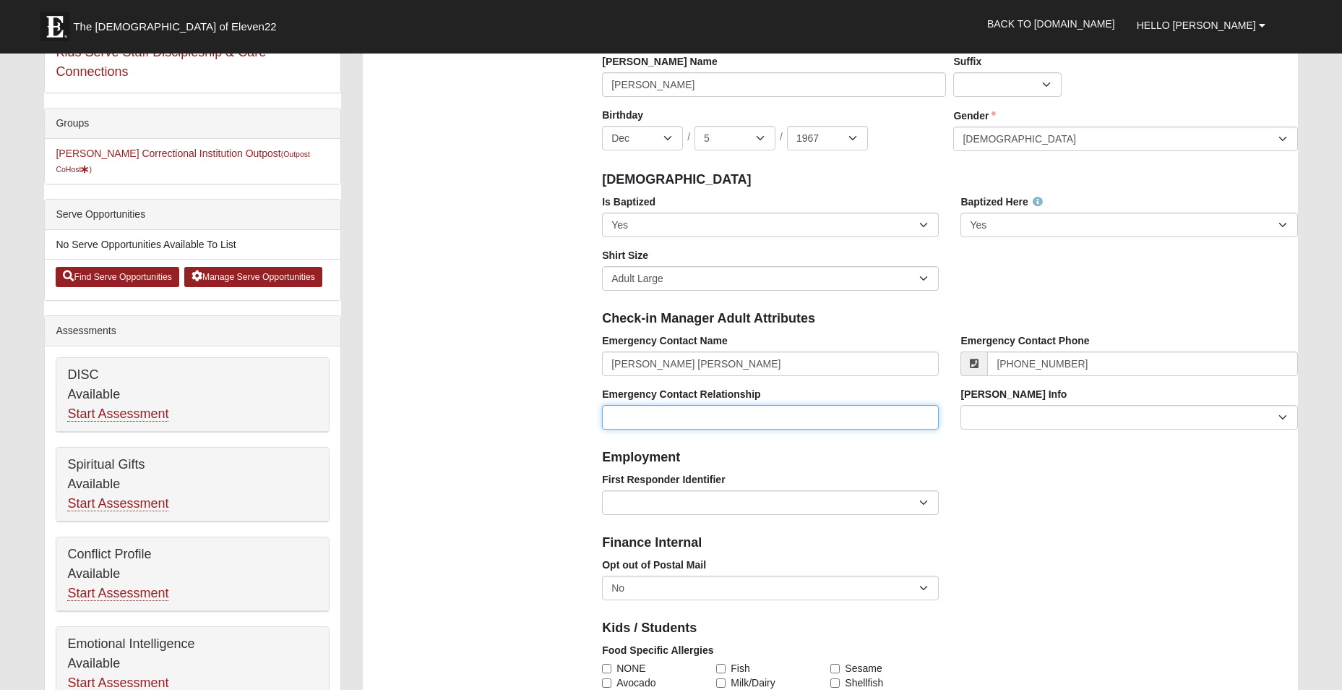
click at [894, 423] on input "Emergency Contact Relationship" at bounding box center [770, 417] width 337 height 25
type input "Wife"
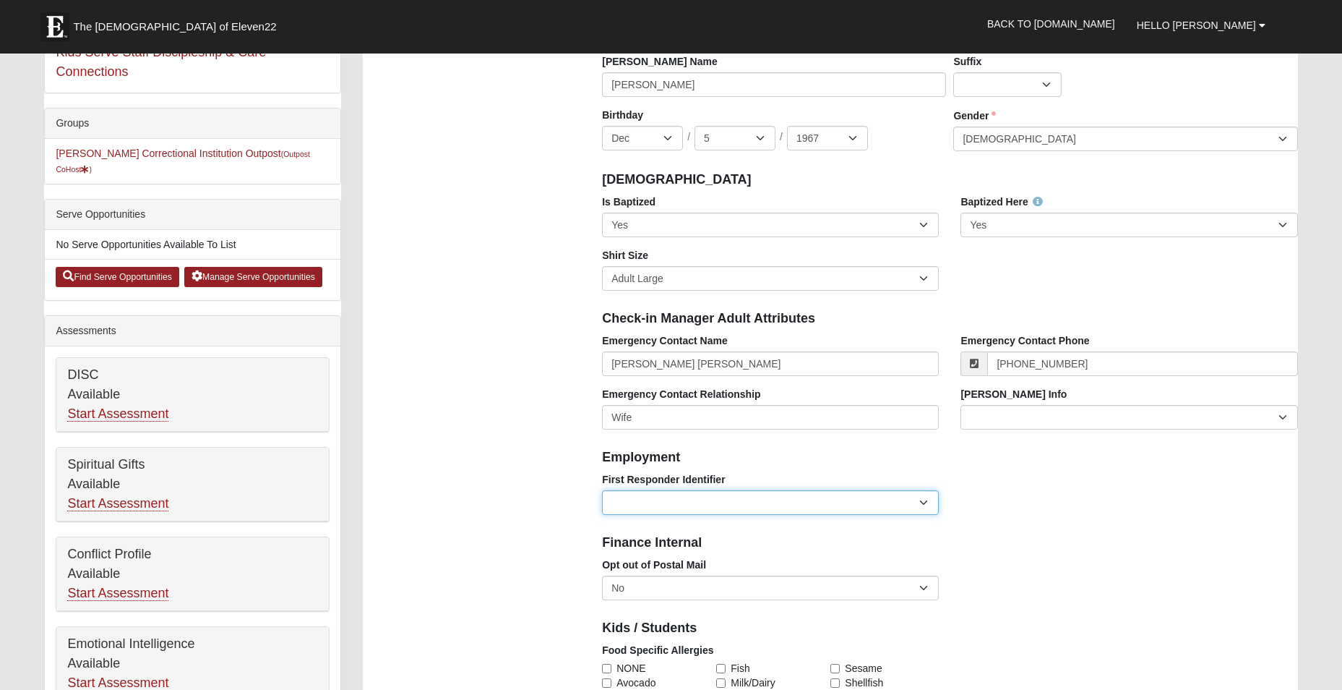
click at [925, 502] on select "EMT | Paramedic | Medical Firefighter | Fire Department Police Officer | Sherif…" at bounding box center [770, 502] width 337 height 25
select select "2463"
click at [602, 490] on select "EMT | Paramedic | Medical Firefighter | Fire Department Police Officer | Sherif…" at bounding box center [770, 502] width 337 height 25
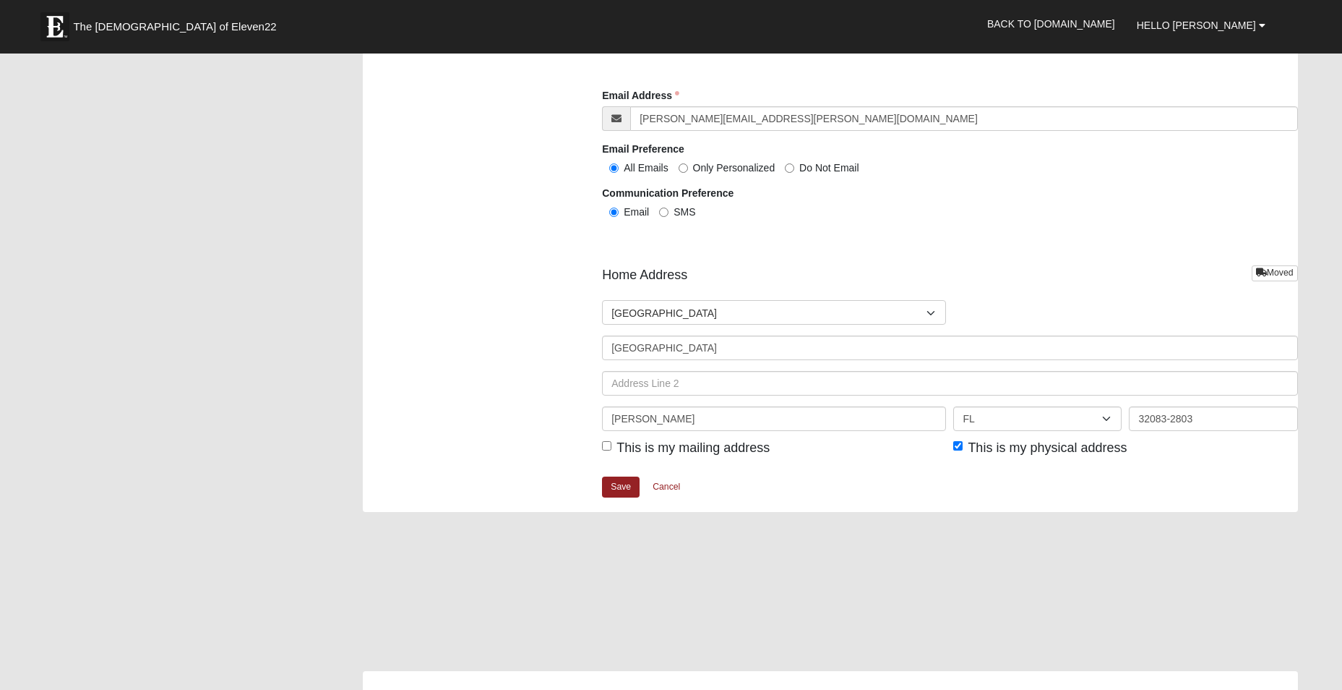
scroll to position [1590, 0]
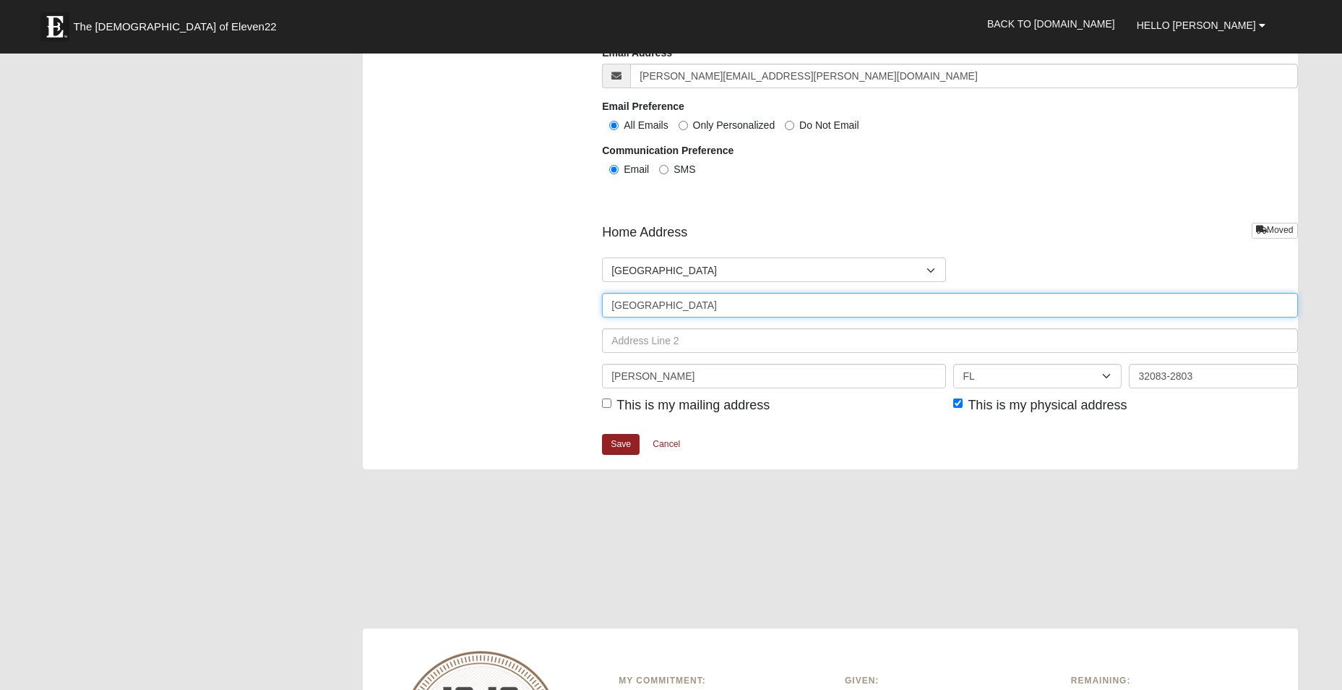
drag, startPoint x: 715, startPoint y: 305, endPoint x: 575, endPoint y: 301, distance: 139.6
type input "11500 NW 43rd Circle"
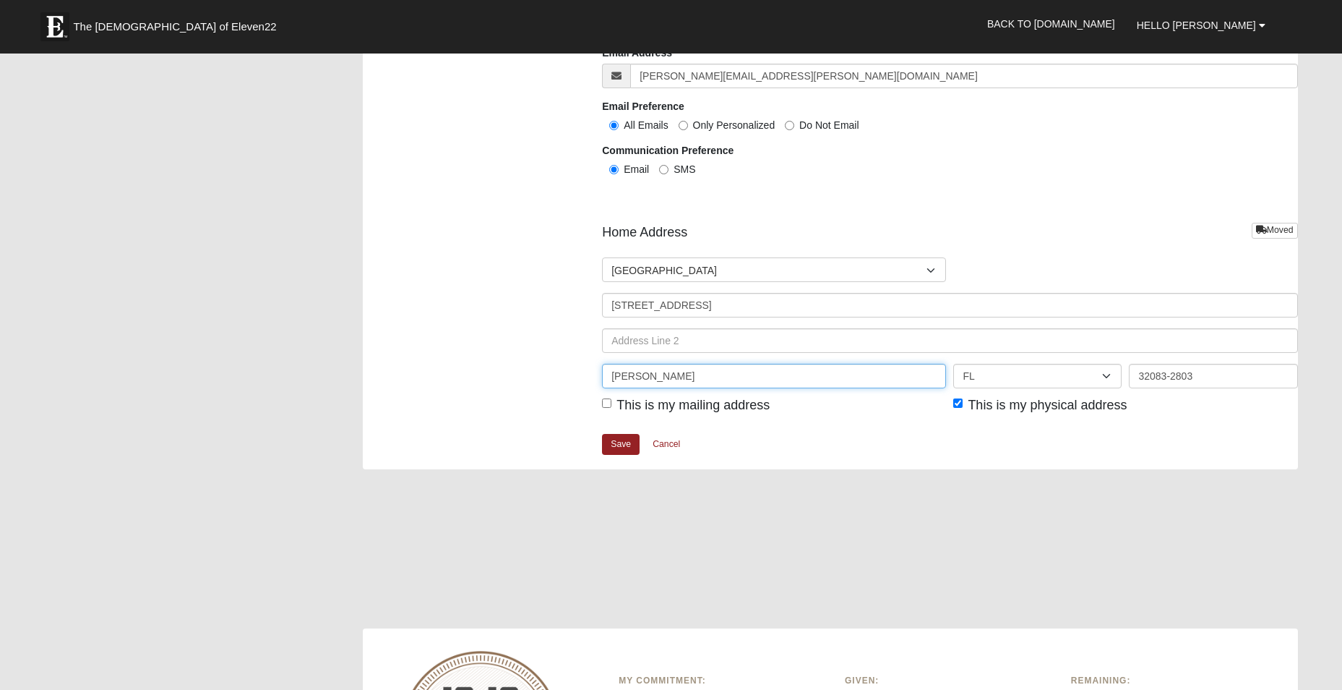
click at [669, 372] on input "Raiford" at bounding box center [774, 376] width 344 height 25
type input "R"
type input "Ocala"
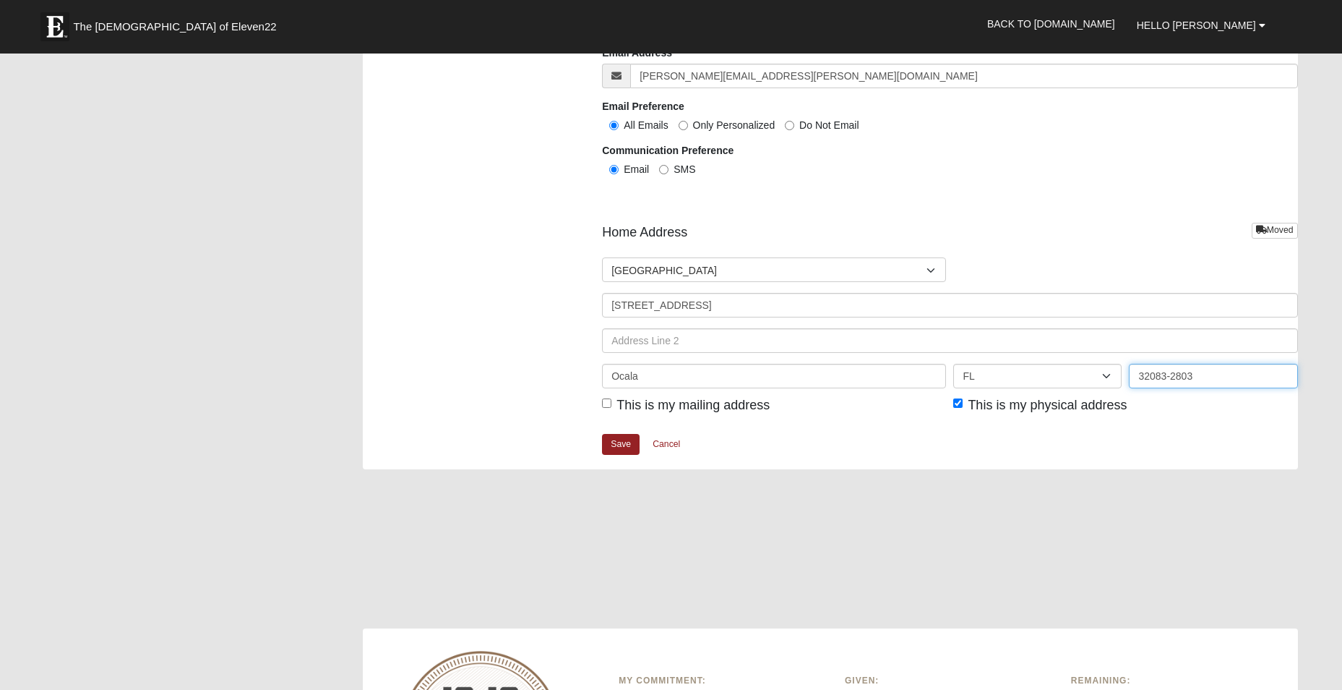
drag, startPoint x: 1199, startPoint y: 374, endPoint x: 1110, endPoint y: 391, distance: 90.5
click at [1110, 391] on div "Home Address Moved Countries United States ------------------------ Afghanistan…" at bounding box center [949, 328] width 695 height 210
type input "34482"
click at [1008, 524] on div at bounding box center [830, 556] width 935 height 145
click at [607, 404] on input "This is my mailing address" at bounding box center [606, 402] width 9 height 9
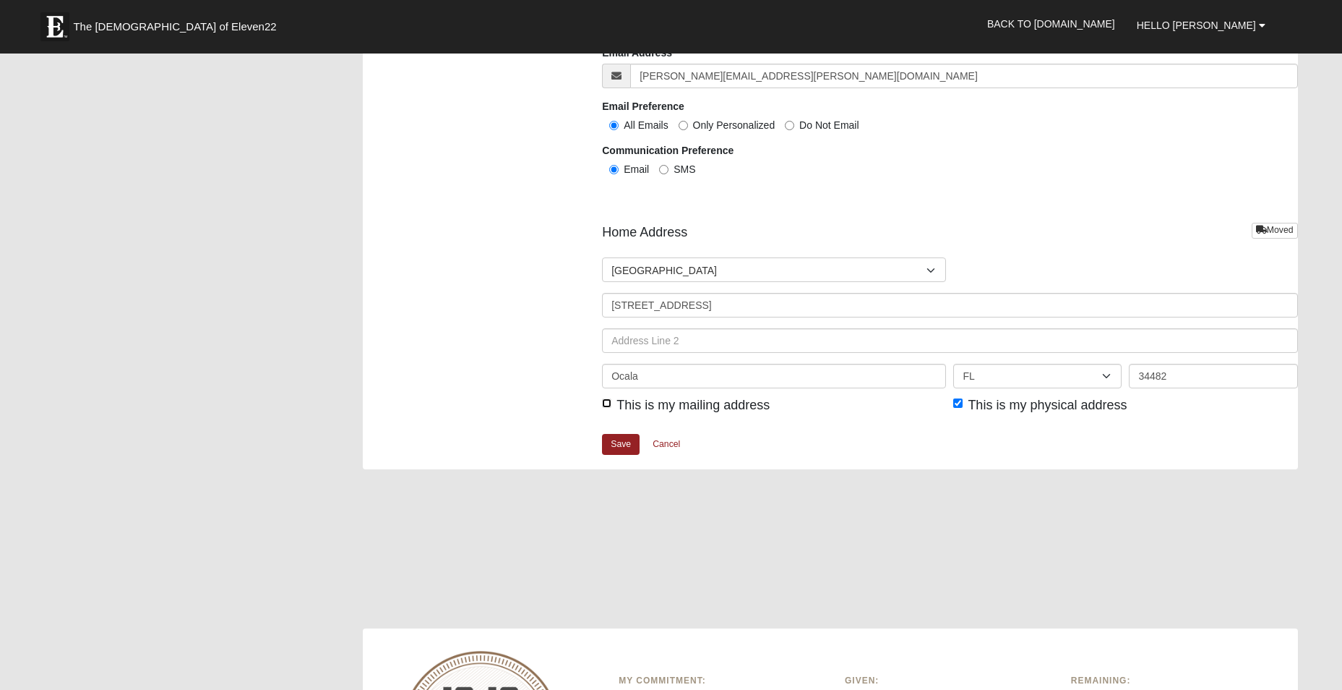
checkbox input "true"
click at [618, 442] on link "Save" at bounding box center [621, 444] width 38 height 21
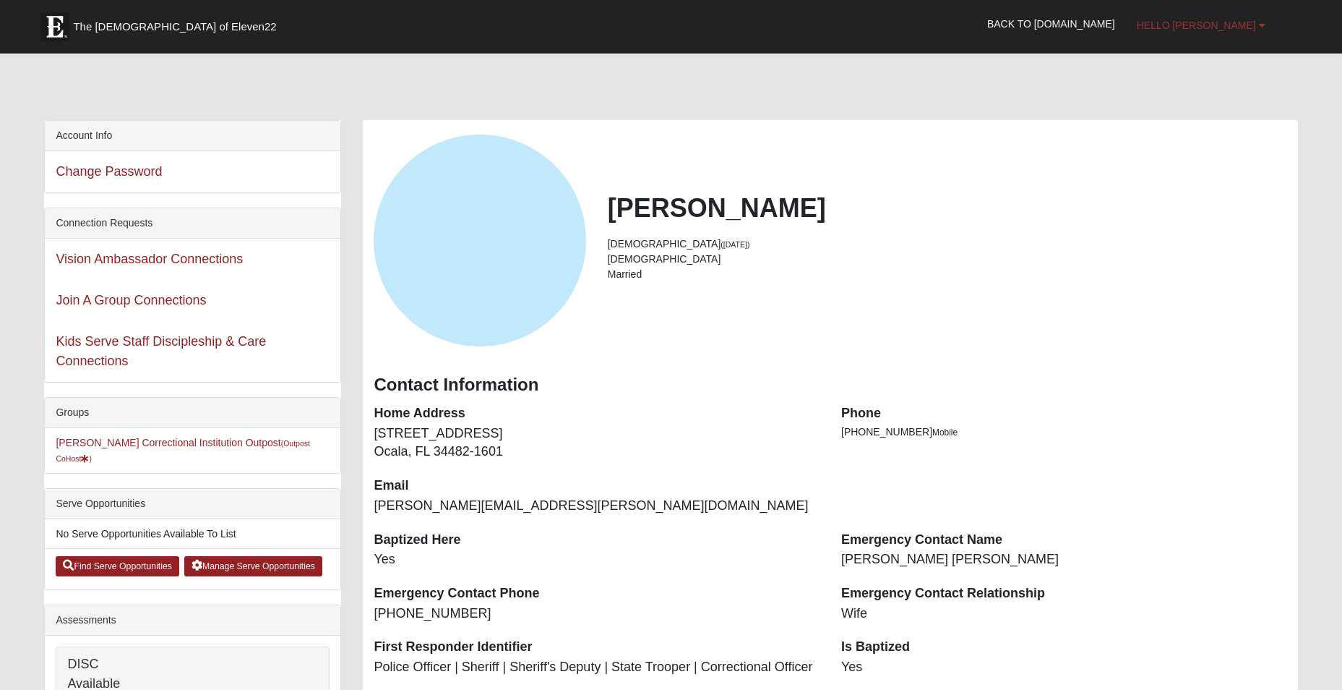
click at [1263, 26] on b at bounding box center [1262, 25] width 7 height 10
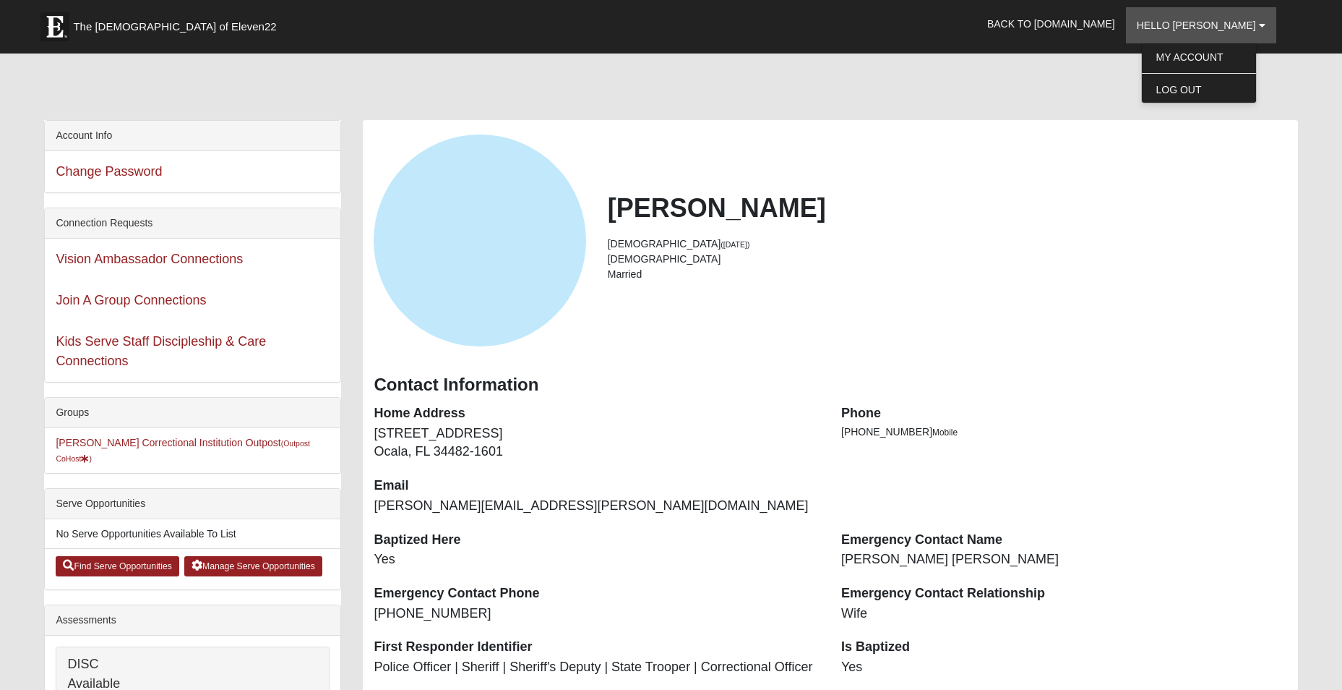
click at [1175, 374] on div "Contact Information" at bounding box center [830, 382] width 935 height 43
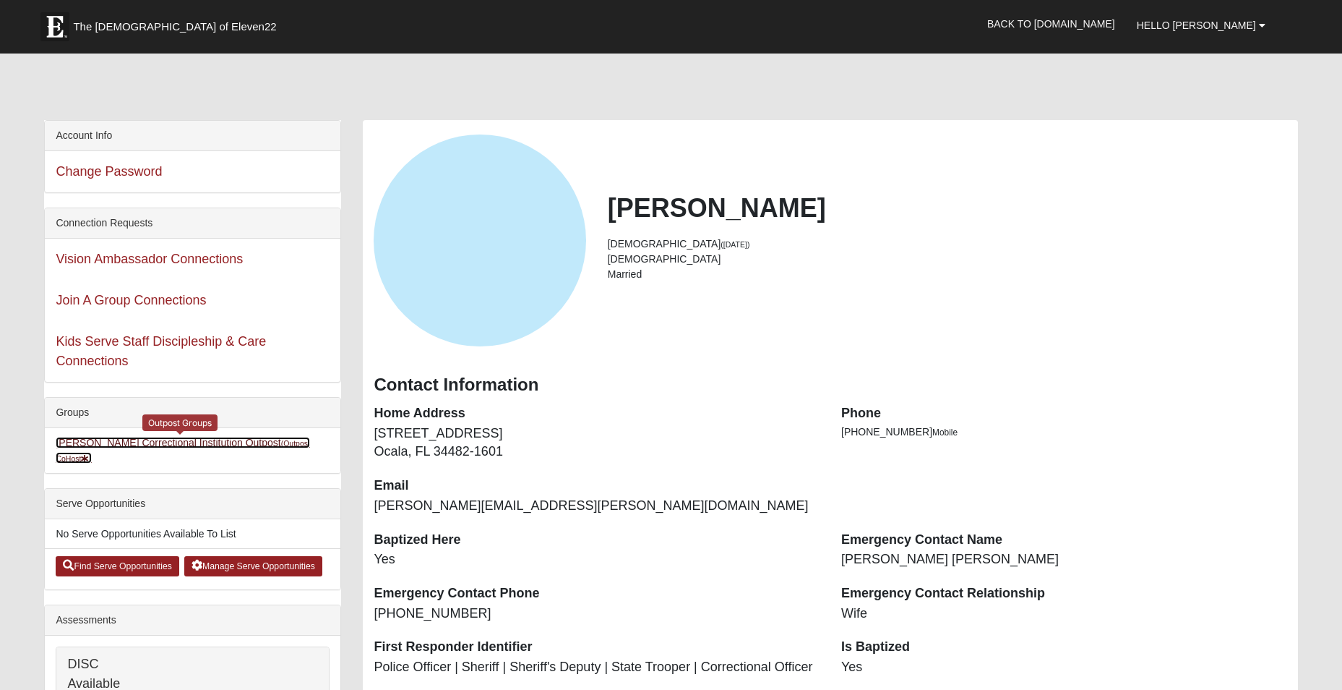
click at [171, 442] on link "Marion Correctional Institution Outpost (Outpost CoHost )" at bounding box center [183, 450] width 254 height 27
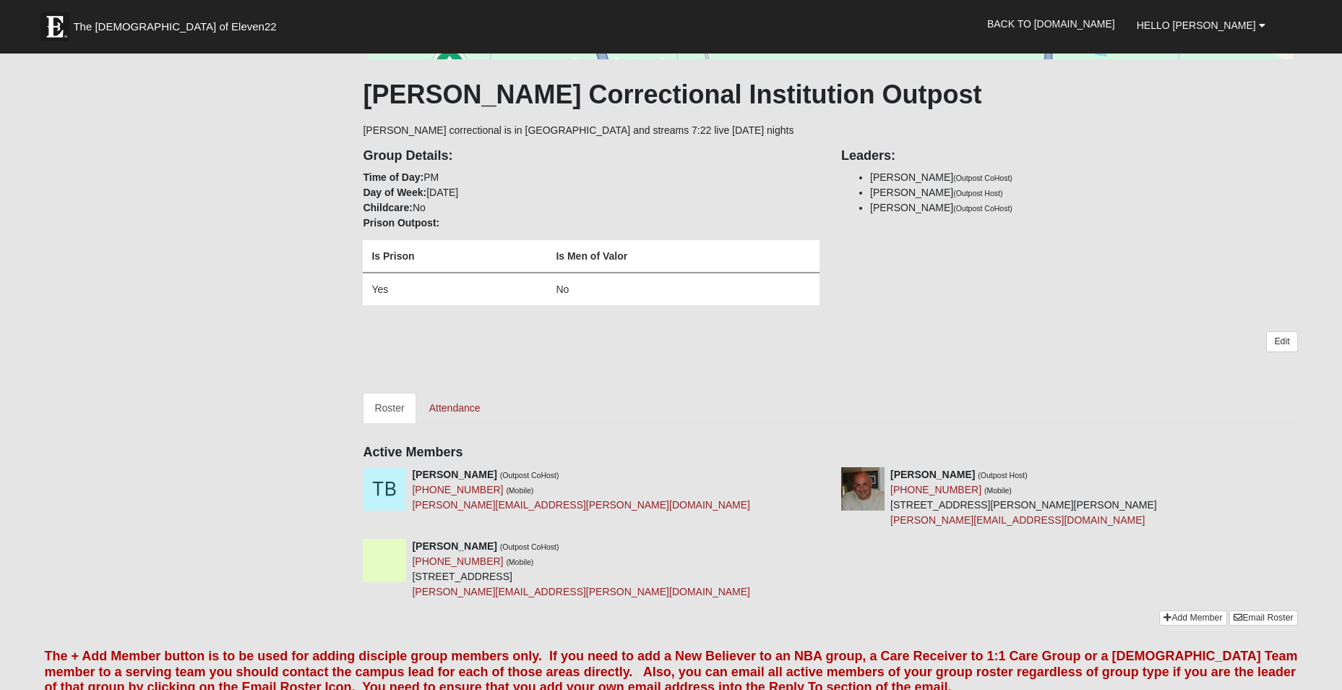
scroll to position [217, 0]
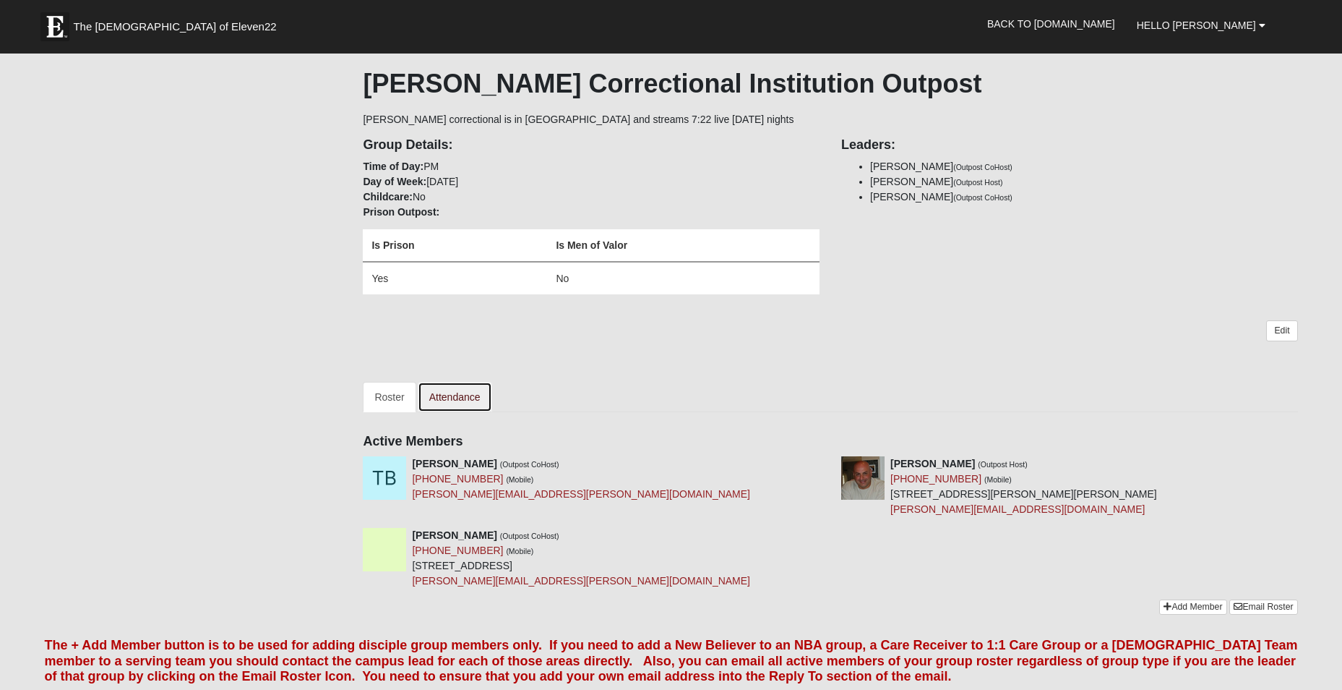
click at [445, 396] on link "Attendance" at bounding box center [455, 397] width 74 height 30
